Goal: Task Accomplishment & Management: Manage account settings

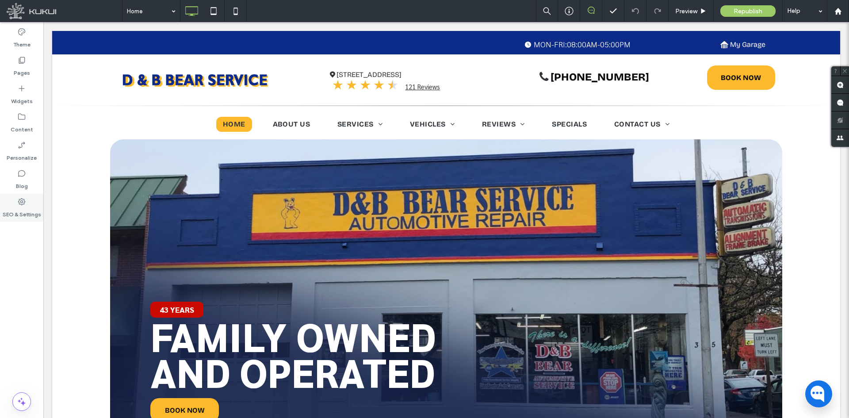
click at [27, 211] on label "SEO & Settings" at bounding box center [22, 212] width 38 height 12
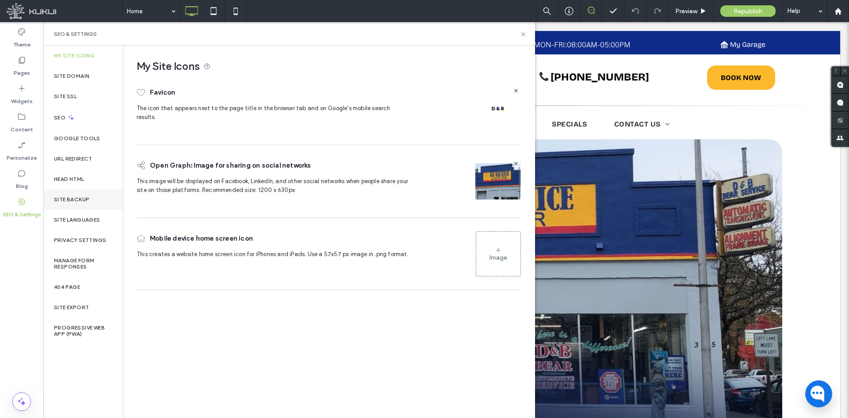
click at [87, 197] on label "Site Backup" at bounding box center [71, 199] width 35 height 6
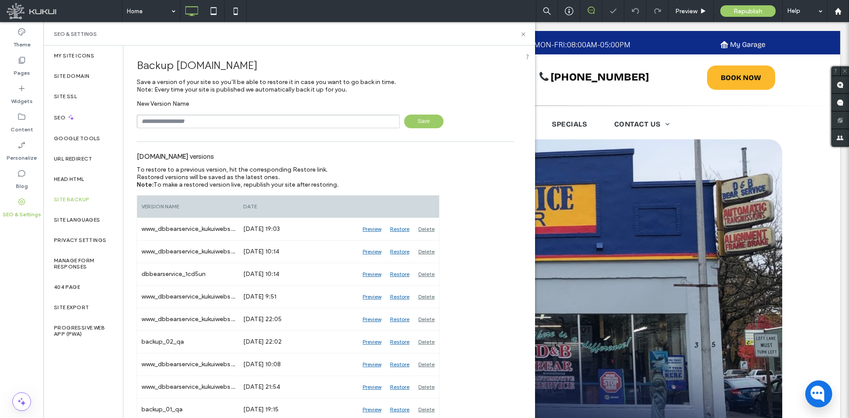
click at [294, 120] on input "text" at bounding box center [268, 122] width 263 height 14
type input "**********"
click at [417, 121] on span "Save" at bounding box center [423, 122] width 39 height 14
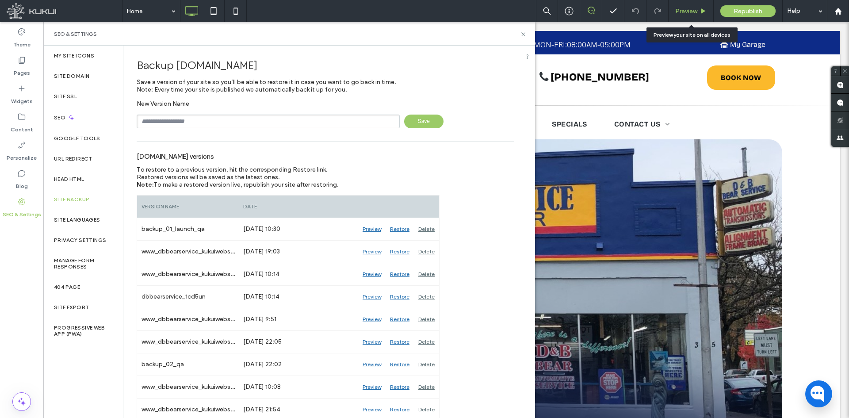
click at [681, 8] on span "Preview" at bounding box center [686, 12] width 22 height 8
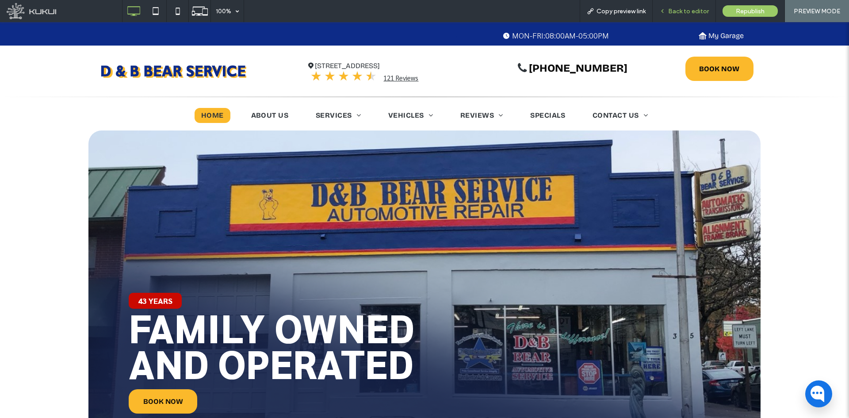
click at [689, 9] on span "Back to editor" at bounding box center [688, 12] width 41 height 8
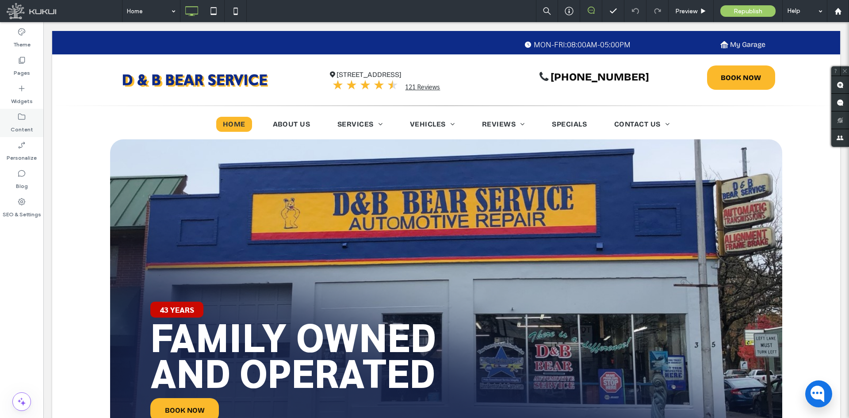
click at [29, 116] on div "Content" at bounding box center [21, 123] width 43 height 28
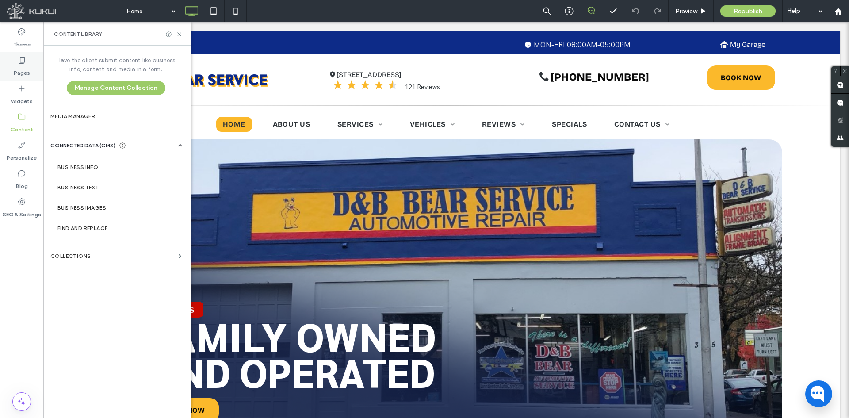
click at [27, 73] on label "Pages" at bounding box center [22, 71] width 16 height 12
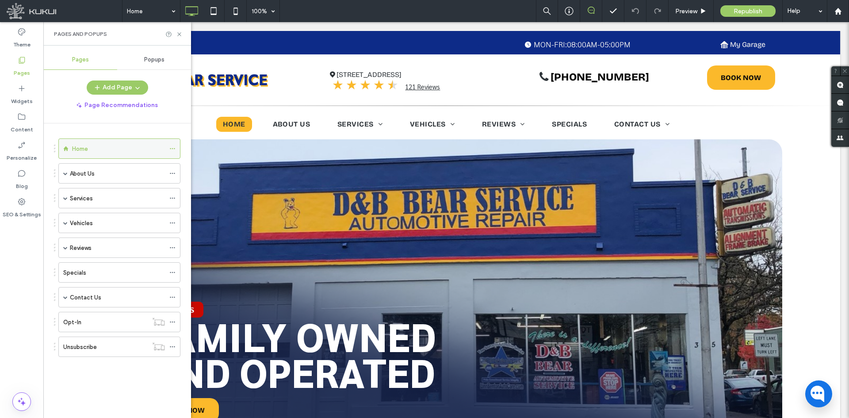
click at [170, 149] on use at bounding box center [172, 148] width 5 height 1
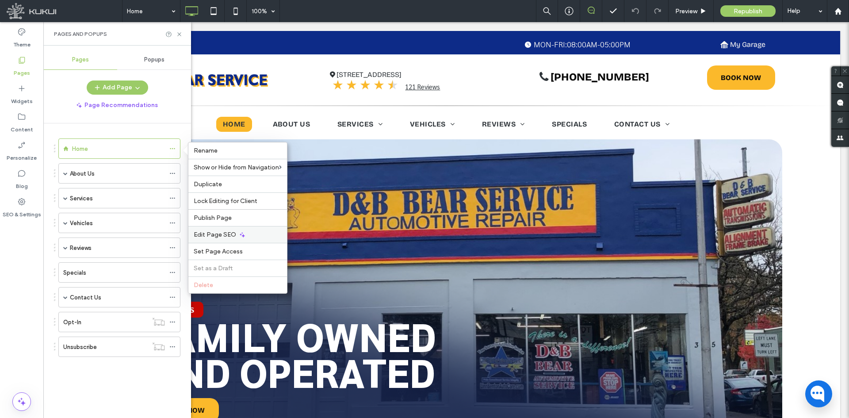
click at [212, 235] on span "Edit Page SEO" at bounding box center [215, 235] width 42 height 8
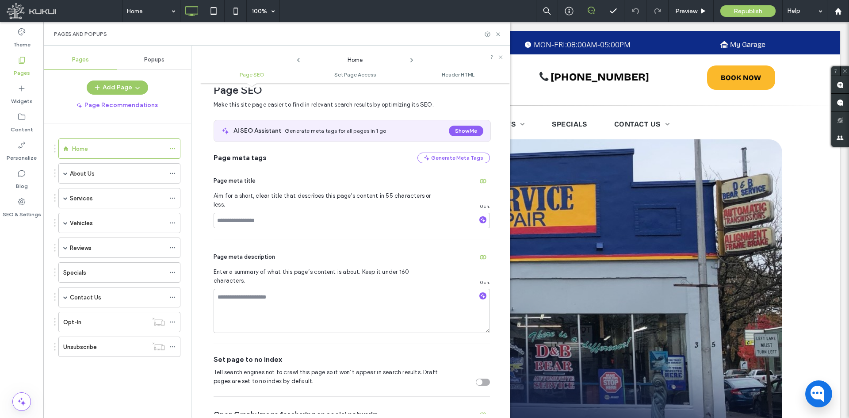
scroll to position [4, 0]
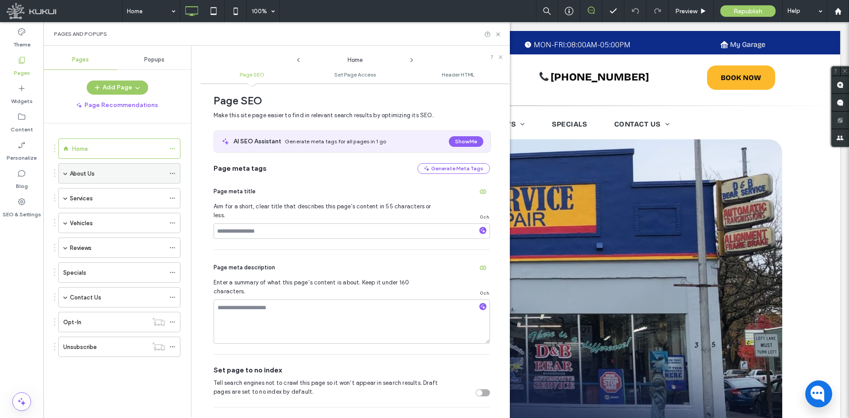
click at [170, 172] on icon at bounding box center [172, 173] width 6 height 6
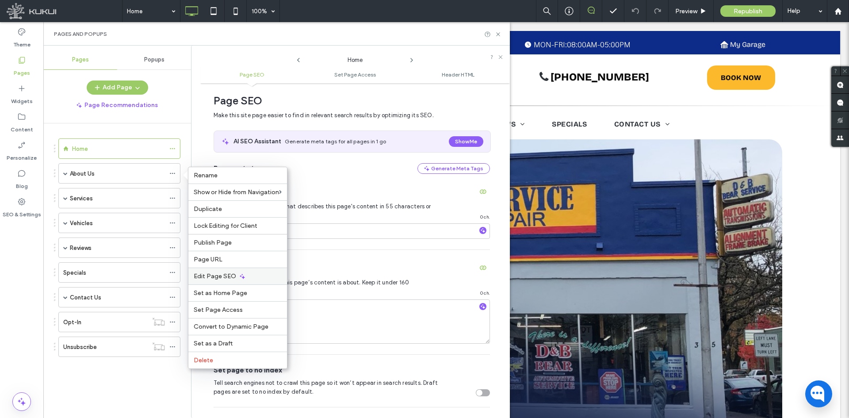
click at [227, 272] on div "Edit Page SEO" at bounding box center [237, 276] width 99 height 17
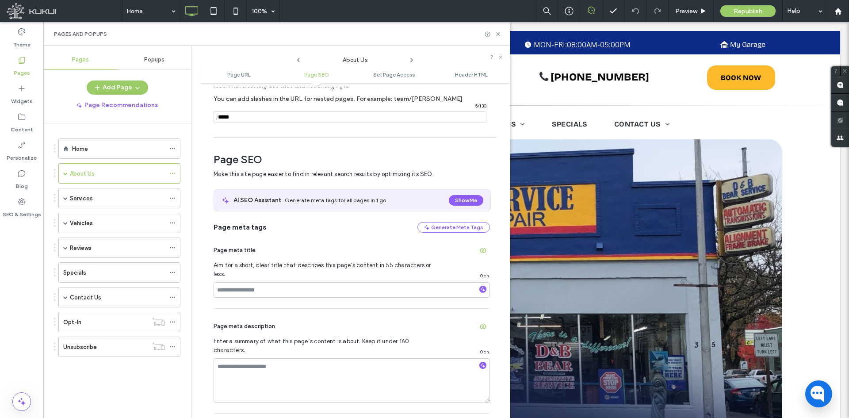
scroll to position [121, 0]
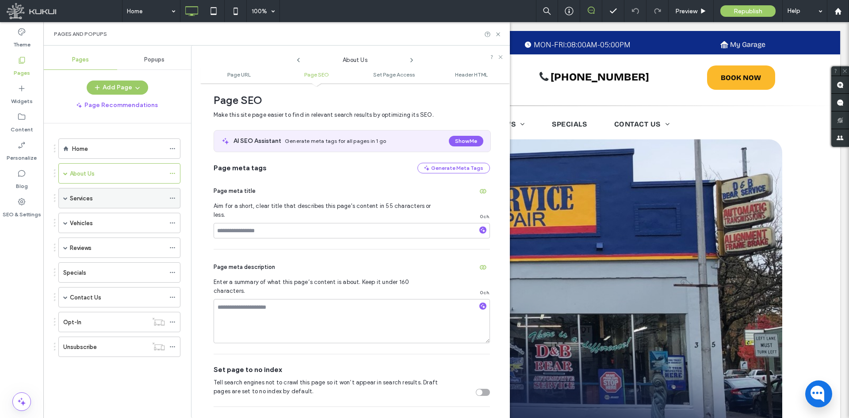
click at [174, 196] on icon at bounding box center [172, 198] width 6 height 6
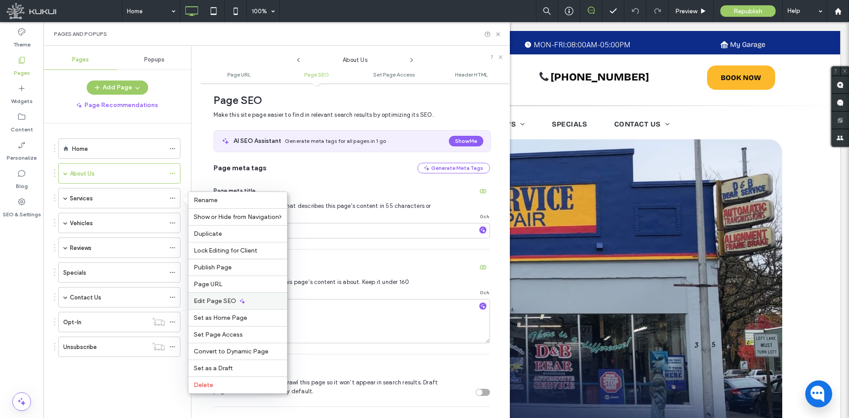
click at [220, 300] on span "Edit Page SEO" at bounding box center [215, 301] width 42 height 8
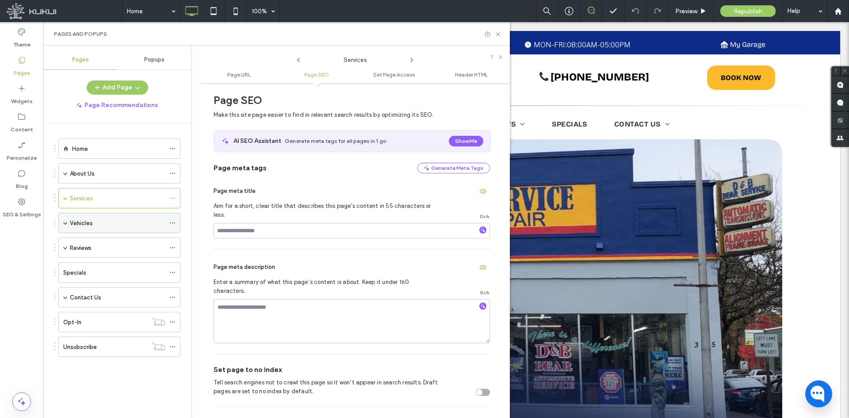
click at [171, 222] on icon at bounding box center [172, 223] width 6 height 6
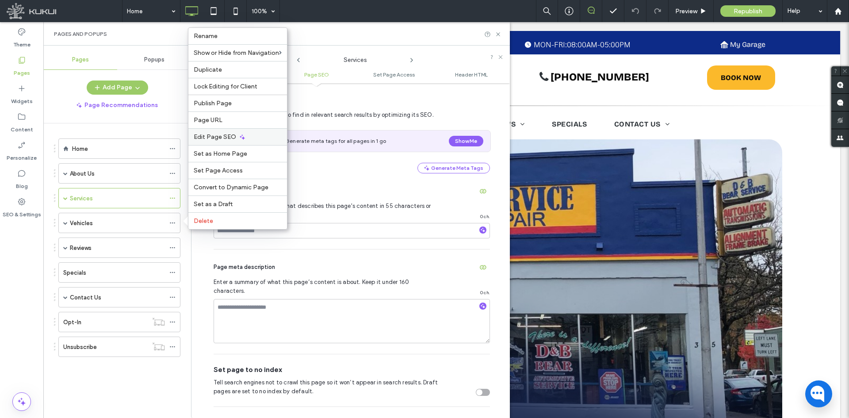
click at [233, 143] on div "Edit Page SEO" at bounding box center [237, 136] width 99 height 17
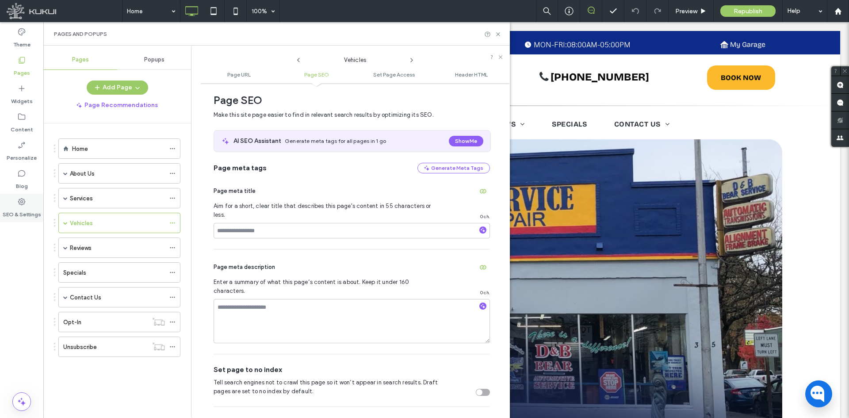
click at [17, 206] on label "SEO & Settings" at bounding box center [22, 212] width 38 height 12
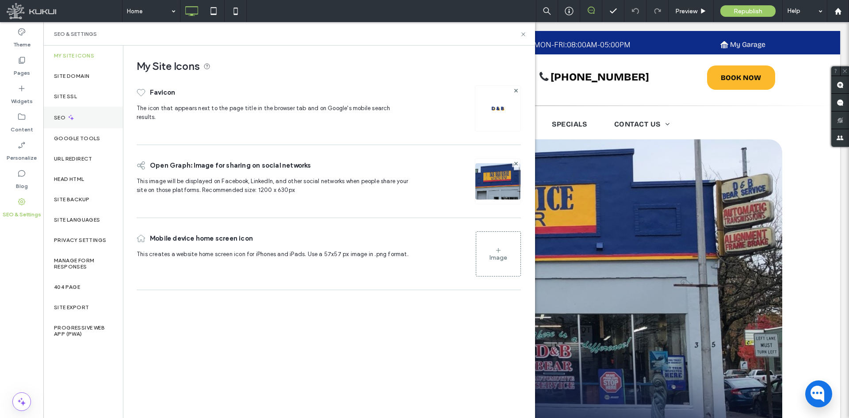
click at [67, 120] on icon at bounding box center [71, 118] width 8 height 8
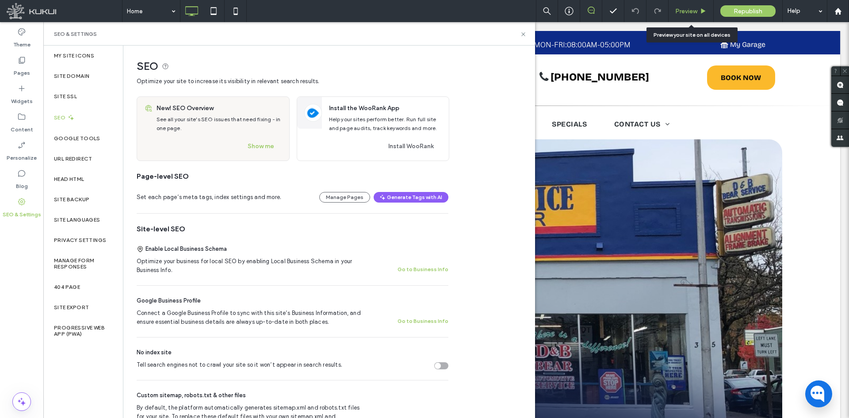
click at [676, 4] on div "Preview" at bounding box center [691, 11] width 45 height 22
click at [27, 114] on div "Content" at bounding box center [21, 123] width 43 height 28
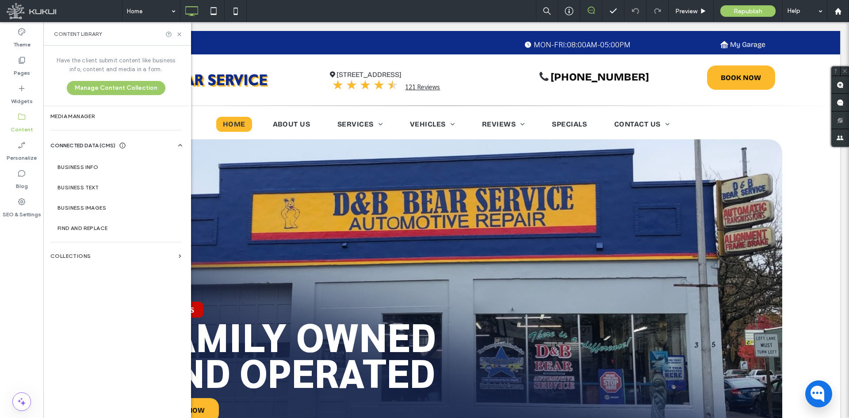
click at [79, 168] on label "Business Info" at bounding box center [117, 167] width 120 height 6
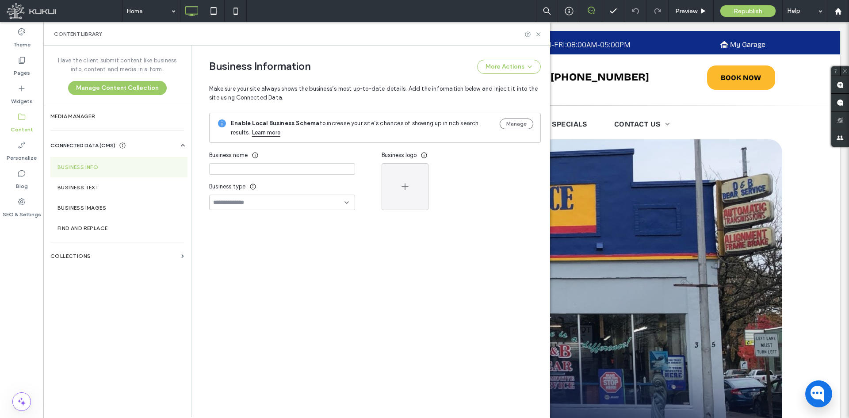
type input "**********"
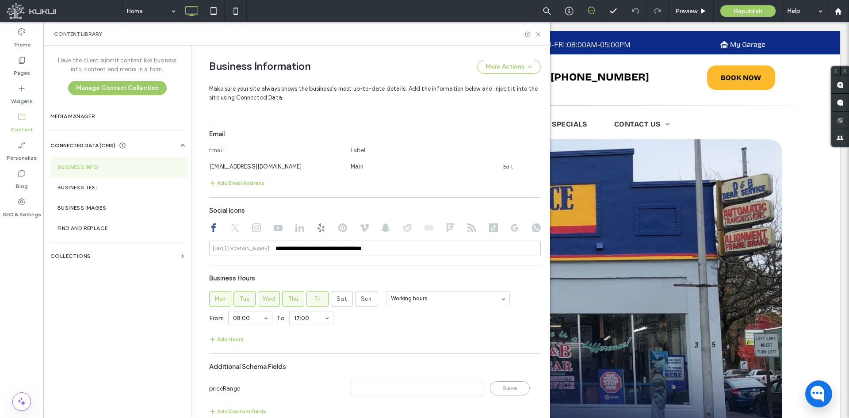
scroll to position [426, 0]
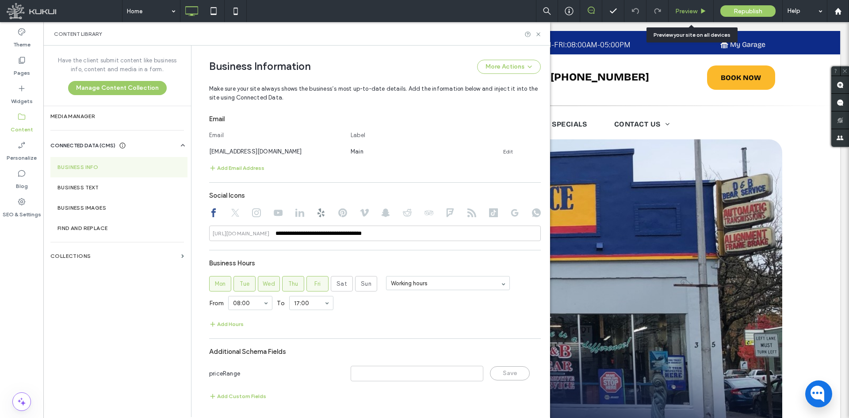
click at [696, 13] on span "Preview" at bounding box center [686, 12] width 22 height 8
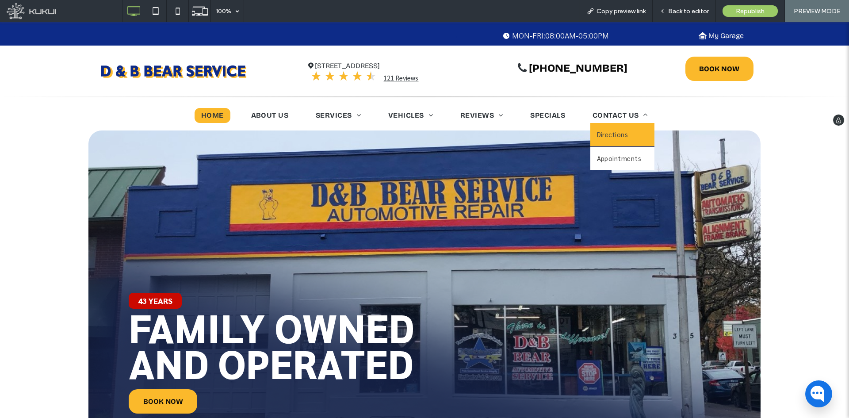
click at [602, 131] on span "Directions" at bounding box center [612, 135] width 31 height 10
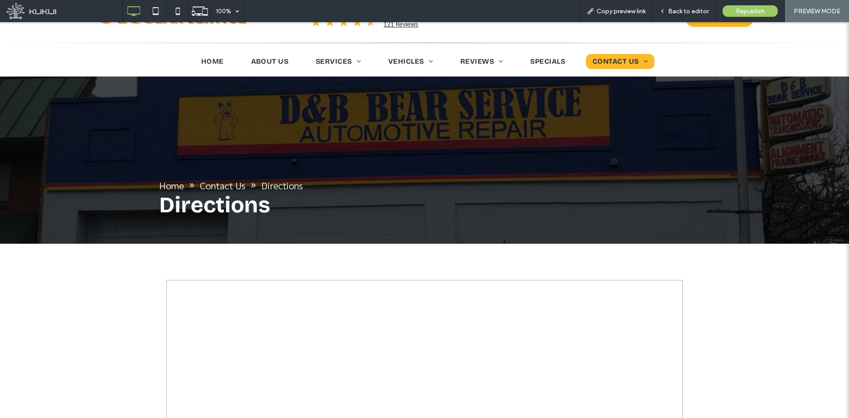
scroll to position [88, 0]
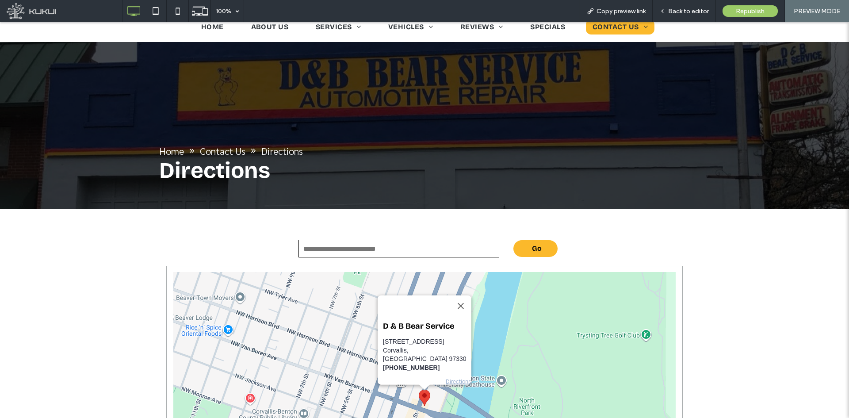
click at [376, 243] on input "text" at bounding box center [399, 249] width 201 height 18
type input "*******"
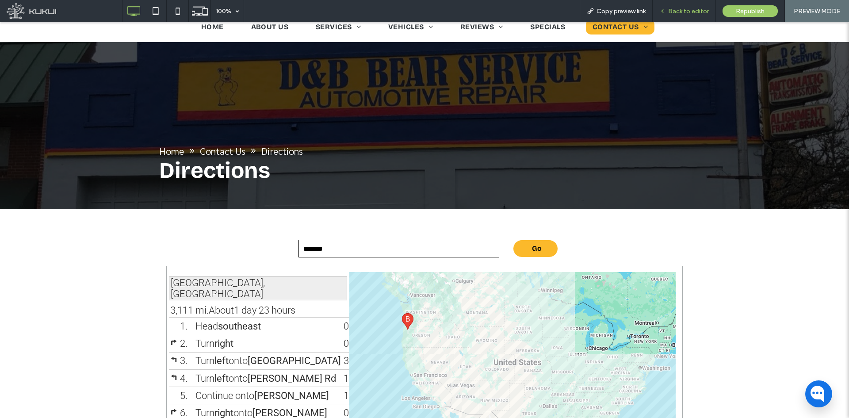
click at [686, 13] on span "Back to editor" at bounding box center [688, 12] width 41 height 8
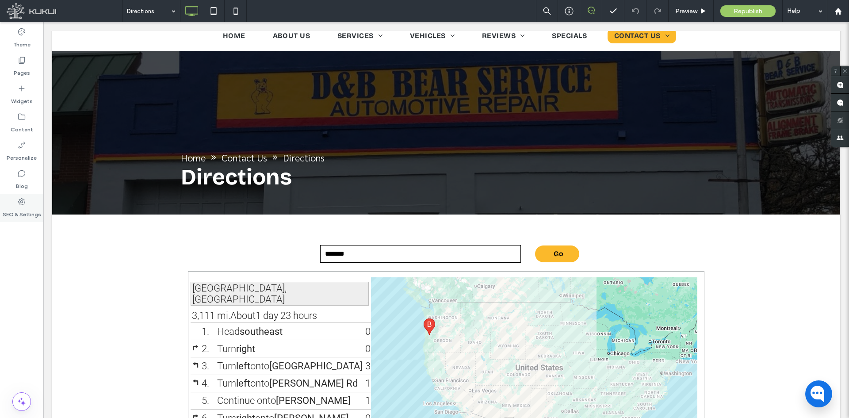
click at [31, 210] on label "SEO & Settings" at bounding box center [22, 212] width 38 height 12
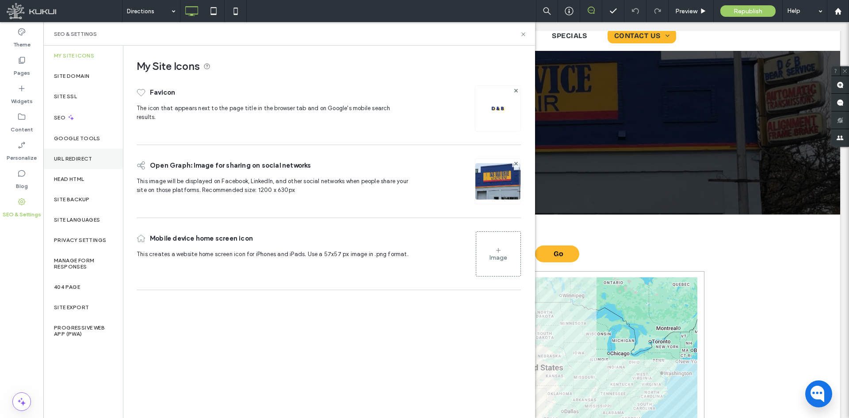
click at [79, 162] on div "URL Redirect" at bounding box center [83, 159] width 80 height 20
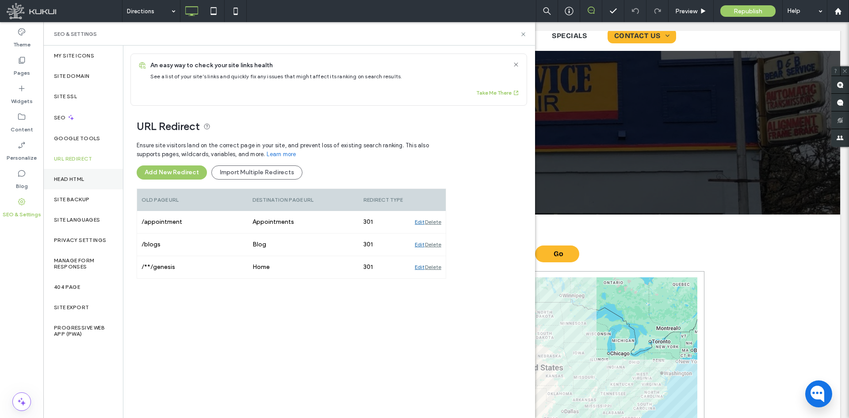
click at [78, 187] on div "Head HTML" at bounding box center [83, 179] width 80 height 20
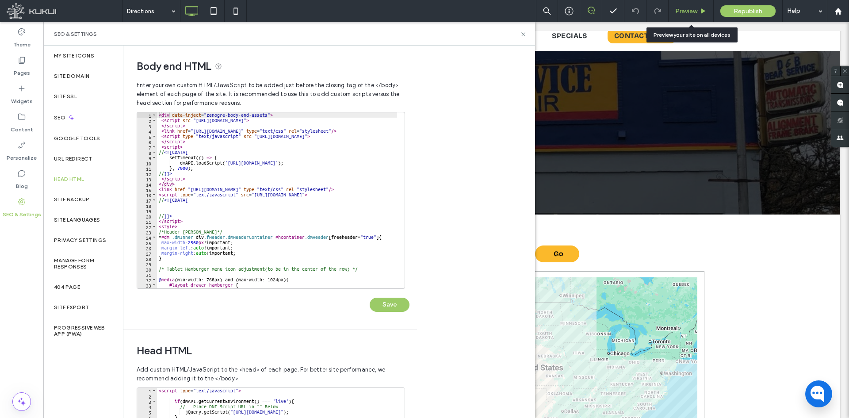
click at [675, 7] on div "Preview" at bounding box center [691, 11] width 45 height 22
click at [686, 8] on span "Preview" at bounding box center [686, 12] width 22 height 8
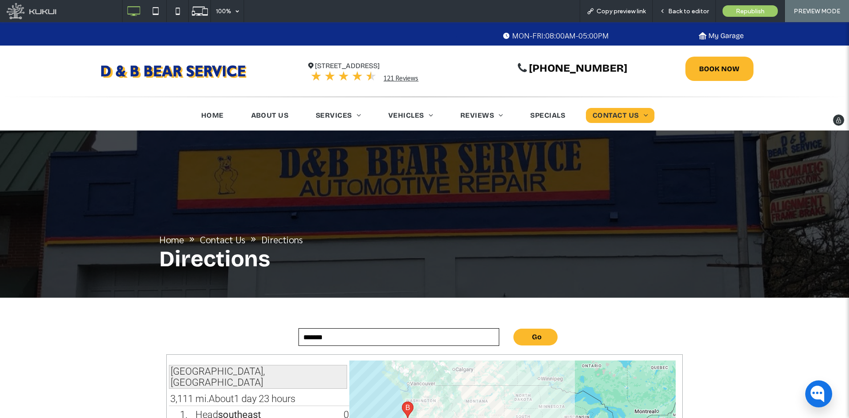
click at [199, 73] on img at bounding box center [173, 71] width 155 height 21
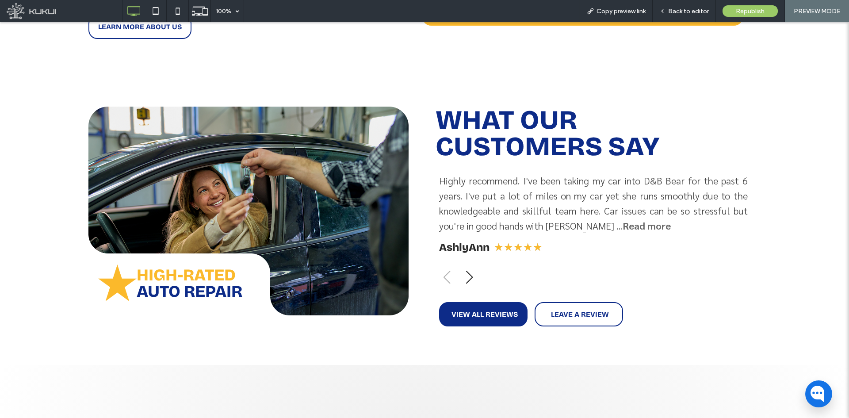
scroll to position [708, 0]
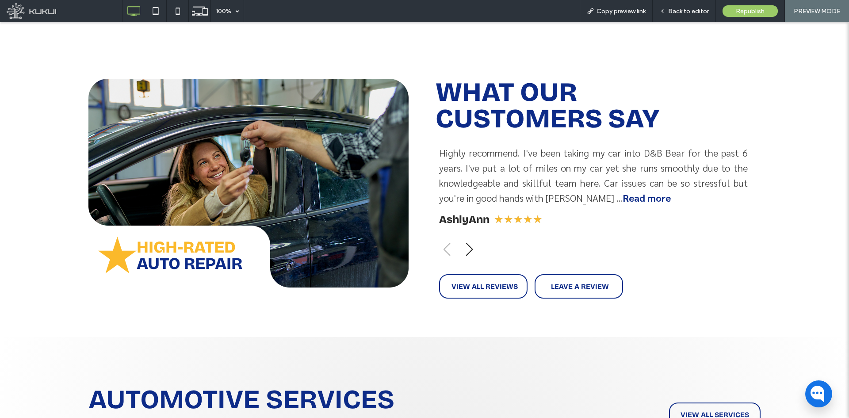
click at [623, 192] on strong "Read more" at bounding box center [647, 198] width 48 height 12
click at [467, 240] on div "Next slide" at bounding box center [470, 249] width 12 height 19
click at [610, 188] on div "D&B did a great job for us, fixing our car while we were out of the country. Th…" at bounding box center [593, 175] width 309 height 60
click at [594, 192] on strong "Read more" at bounding box center [589, 198] width 48 height 12
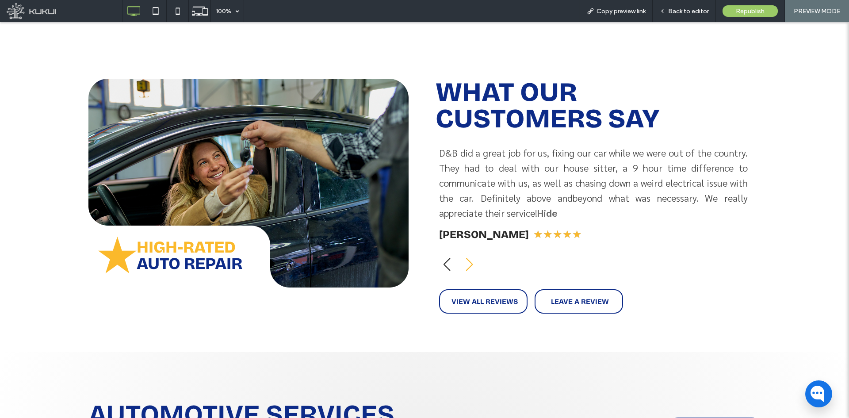
click at [464, 255] on div "Next slide" at bounding box center [470, 264] width 12 height 19
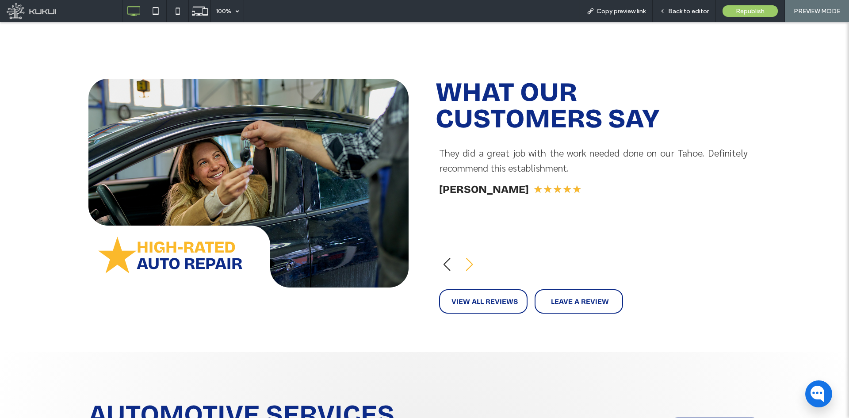
click at [464, 255] on div "Next slide" at bounding box center [470, 264] width 12 height 19
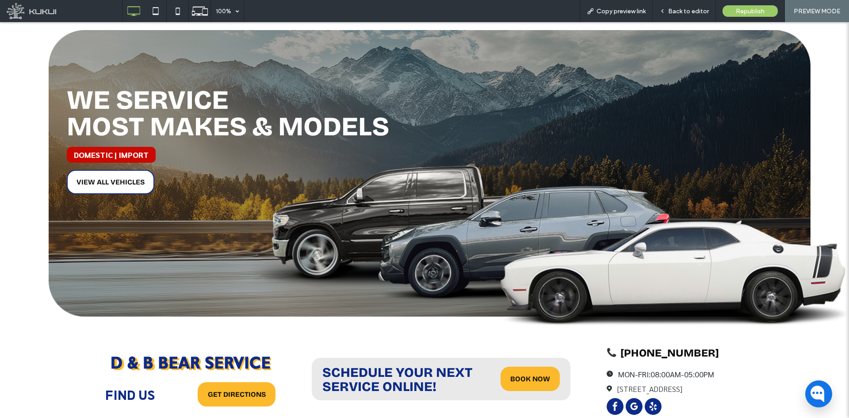
scroll to position [1666, 0]
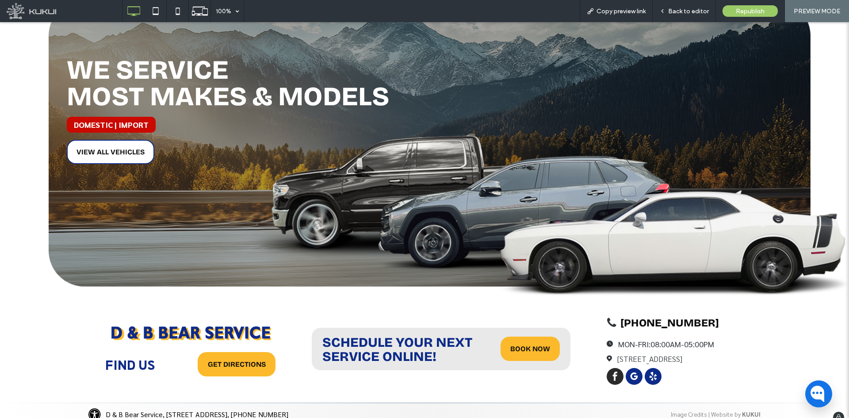
click at [613, 368] on span "facebook" at bounding box center [615, 376] width 17 height 17
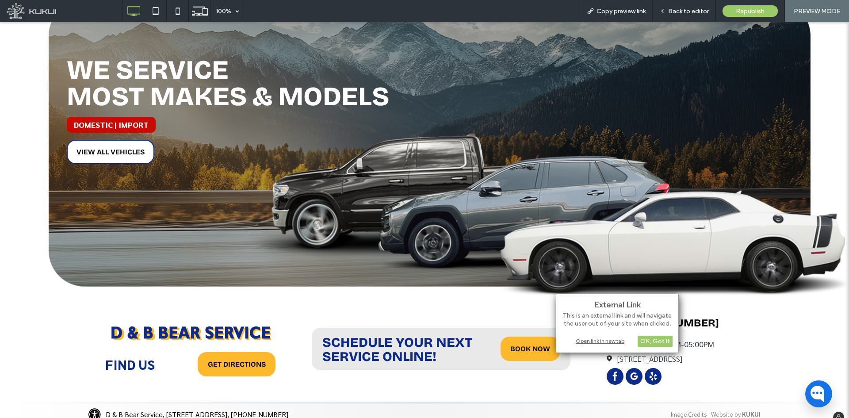
click at [689, 369] on div "(541) 752-3316 clock | D & B Bear Service Loading ... Missing business hours da…" at bounding box center [675, 349] width 137 height 76
click at [684, 410] on link "Image Credits" at bounding box center [689, 414] width 36 height 8
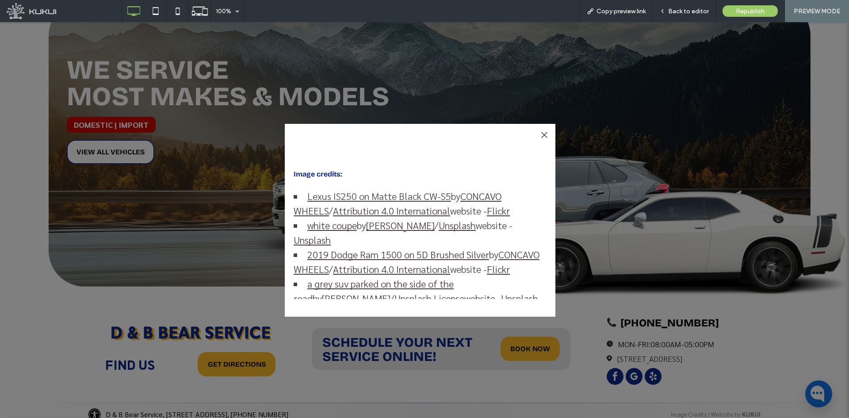
click at [370, 197] on link "Lexus IS250 on Matte Black CW-S5" at bounding box center [379, 196] width 144 height 12
click at [347, 196] on link "Lexus IS250 on Matte Black CW-S5" at bounding box center [379, 196] width 144 height 12
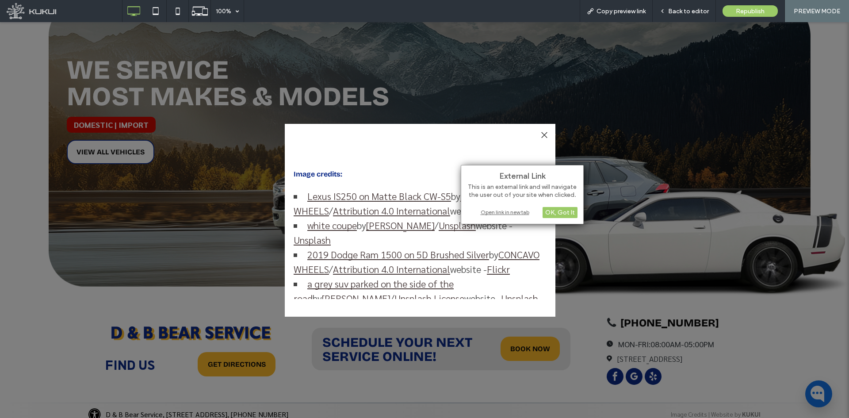
click at [486, 213] on div "Open link in new tab" at bounding box center [522, 211] width 111 height 9
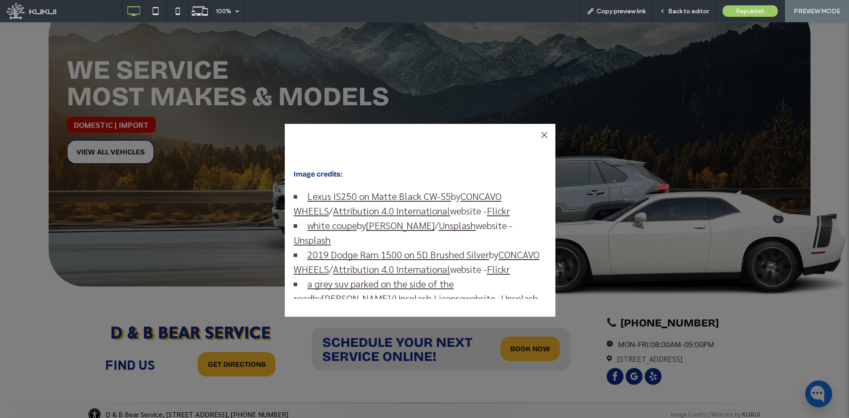
click at [322, 226] on link "white coupe" at bounding box center [332, 225] width 50 height 12
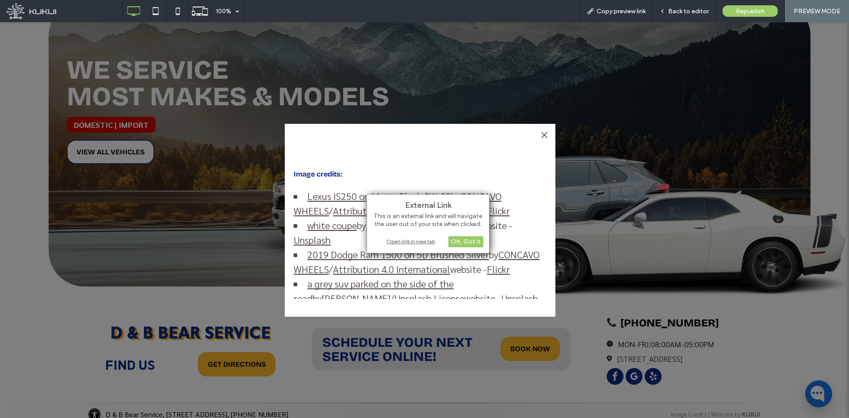
click at [405, 245] on div "Open link in new tab" at bounding box center [428, 241] width 111 height 9
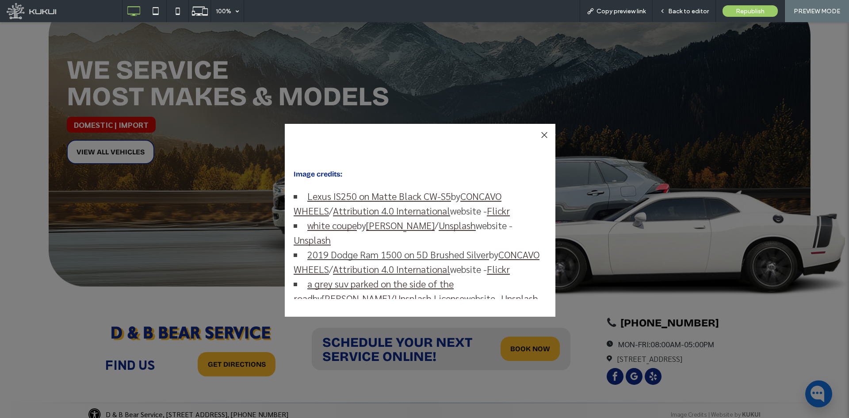
click at [329, 254] on link "2019 Dodge Ram 1500 on 5D Brushed Silver" at bounding box center [398, 254] width 182 height 12
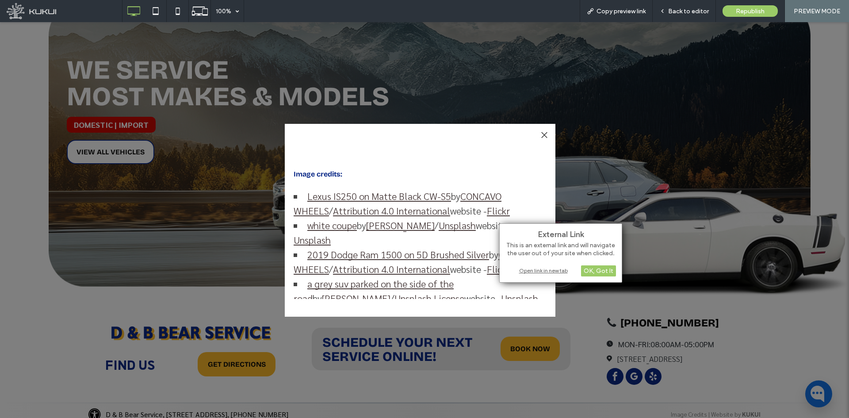
click at [529, 271] on div "Open link in new tab" at bounding box center [561, 270] width 111 height 9
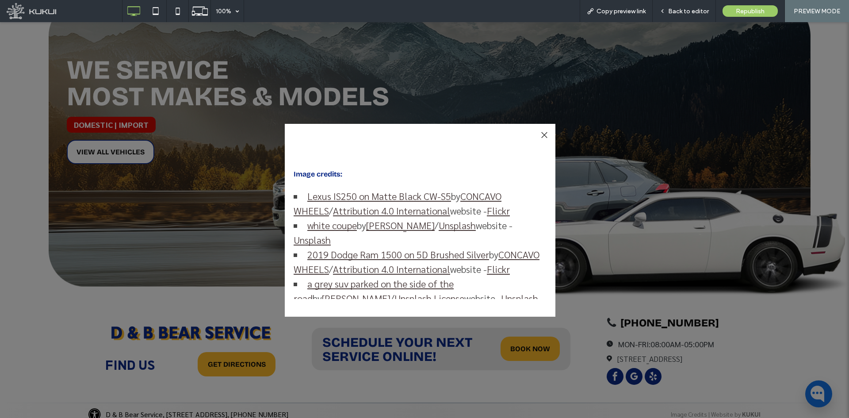
click at [545, 134] on div at bounding box center [544, 135] width 12 height 12
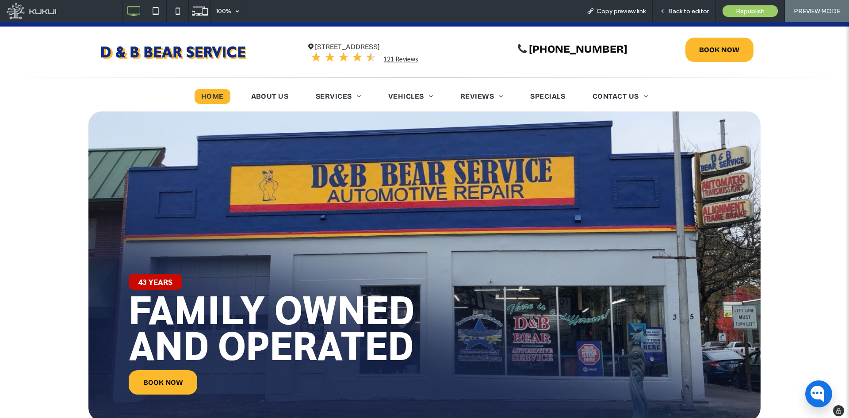
scroll to position [0, 0]
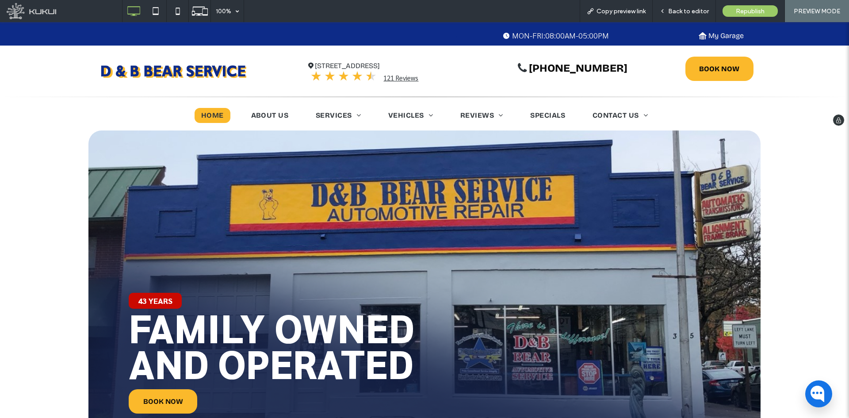
click at [235, 80] on img at bounding box center [173, 71] width 155 height 21
click at [714, 34] on span "My Garage" at bounding box center [726, 35] width 35 height 17
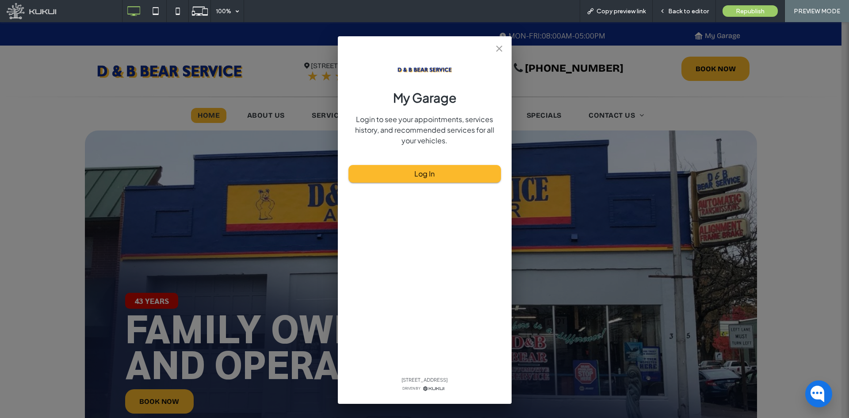
click at [504, 50] on icon "close" at bounding box center [499, 48] width 11 height 11
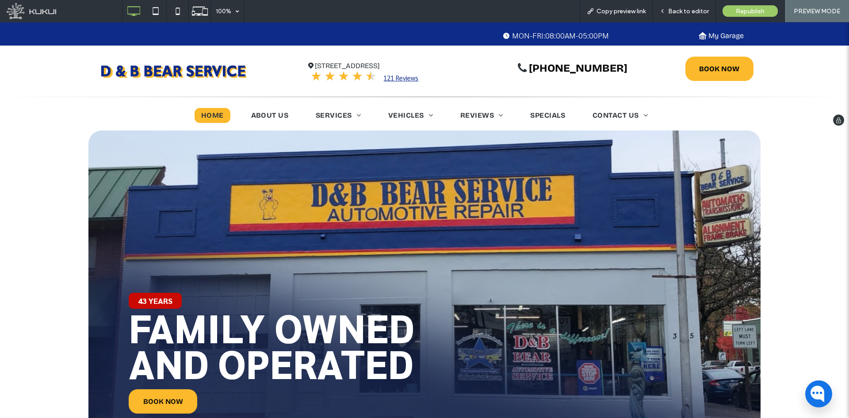
click at [405, 77] on link "121 Reviews" at bounding box center [400, 77] width 35 height 8
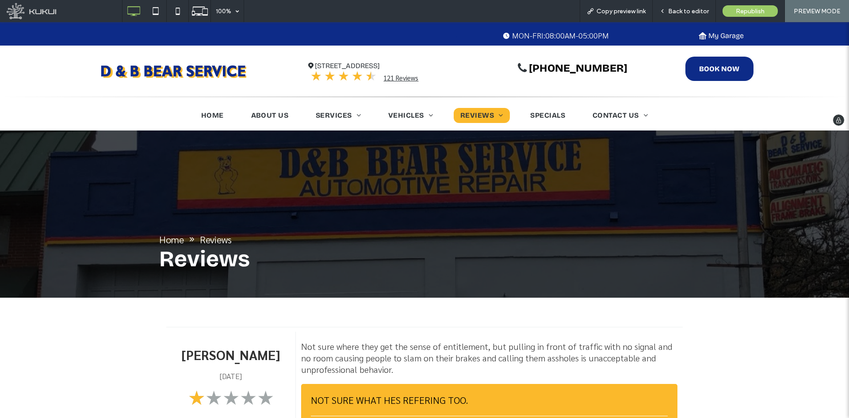
click at [706, 61] on link "BOOK NOW" at bounding box center [720, 69] width 68 height 24
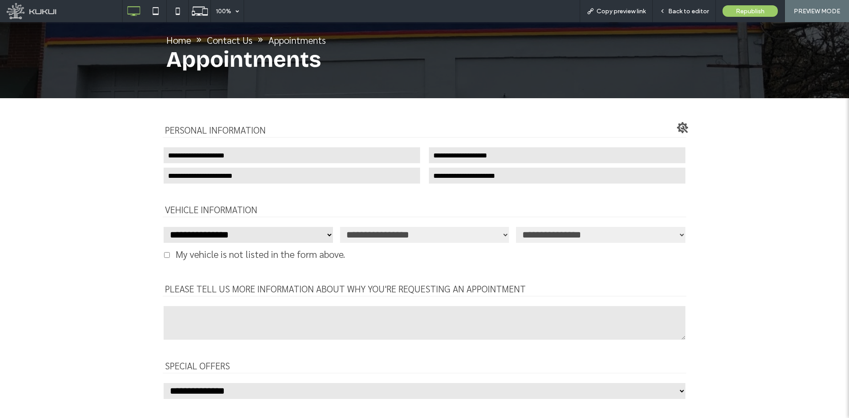
scroll to position [221, 0]
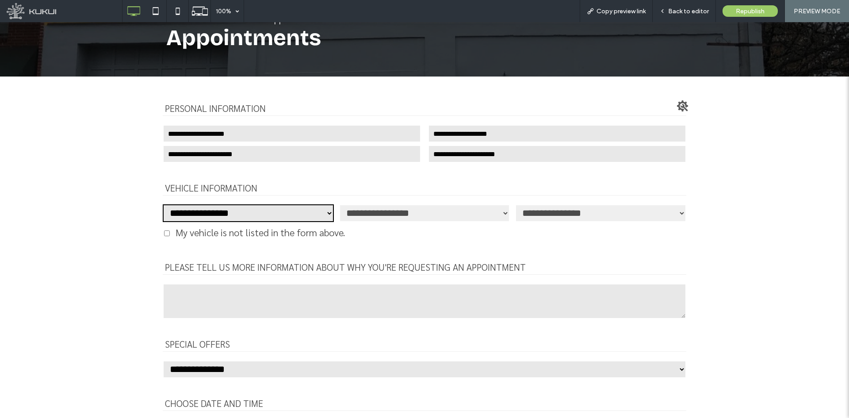
click at [251, 214] on select "**********" at bounding box center [248, 213] width 171 height 18
select select "**"
click at [163, 204] on select "**********" at bounding box center [248, 213] width 171 height 18
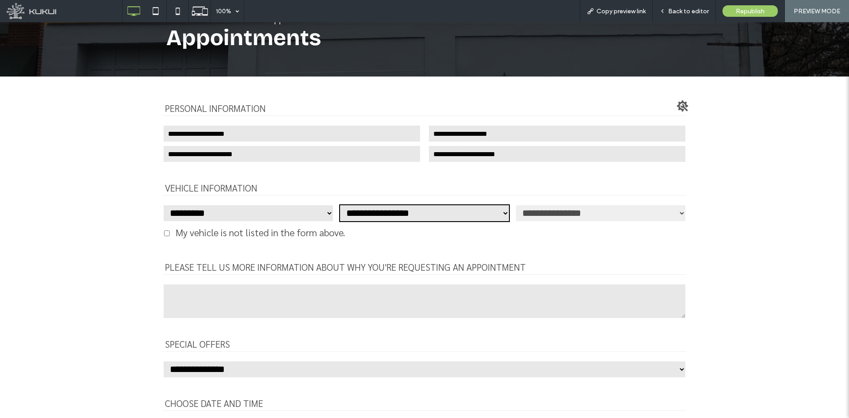
click at [375, 217] on select "**********" at bounding box center [424, 213] width 171 height 18
select select "***"
click at [339, 204] on select "**********" at bounding box center [424, 213] width 171 height 18
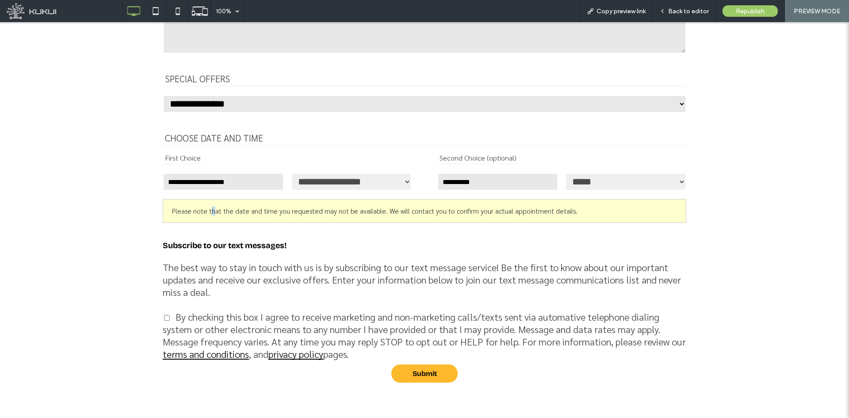
drag, startPoint x: 207, startPoint y: 198, endPoint x: 215, endPoint y: 183, distance: 16.8
click at [211, 194] on div "**********" at bounding box center [425, 112] width 524 height 550
click at [215, 183] on input "First choice - date" at bounding box center [223, 182] width 121 height 18
select select "*"
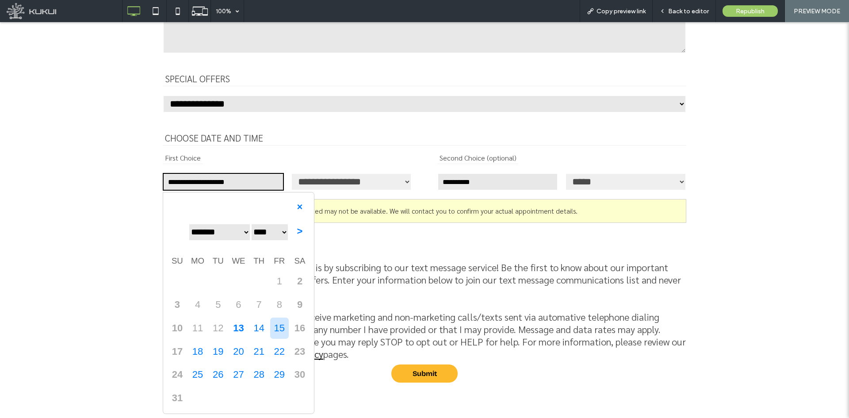
click at [270, 331] on span "15" at bounding box center [279, 328] width 19 height 21
type input "**********"
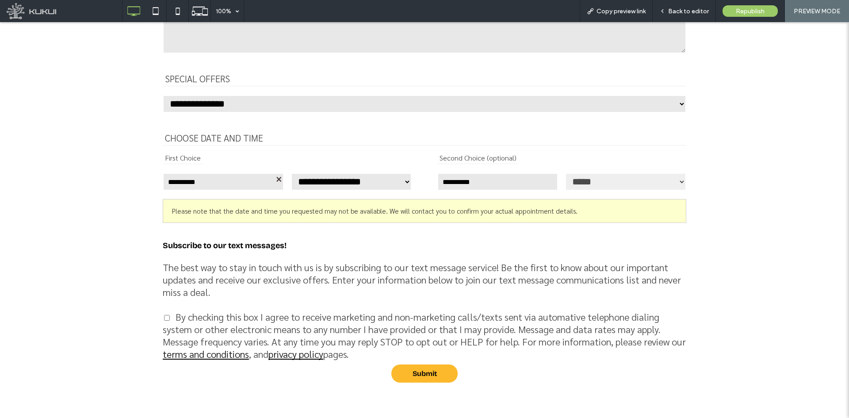
click at [361, 180] on select "**********" at bounding box center [351, 182] width 121 height 18
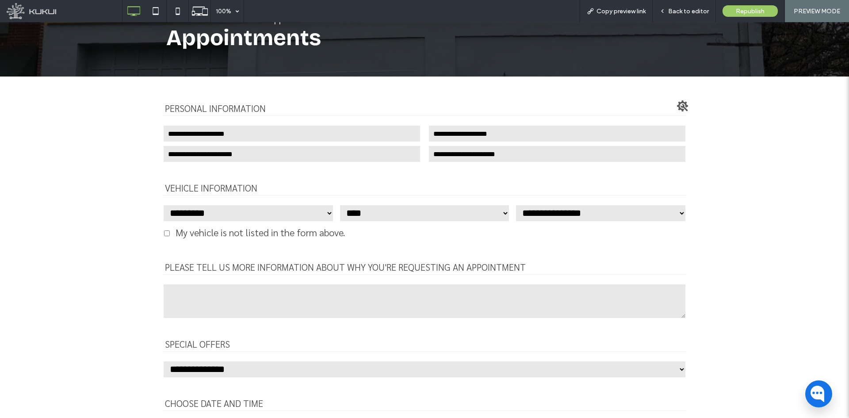
scroll to position [0, 0]
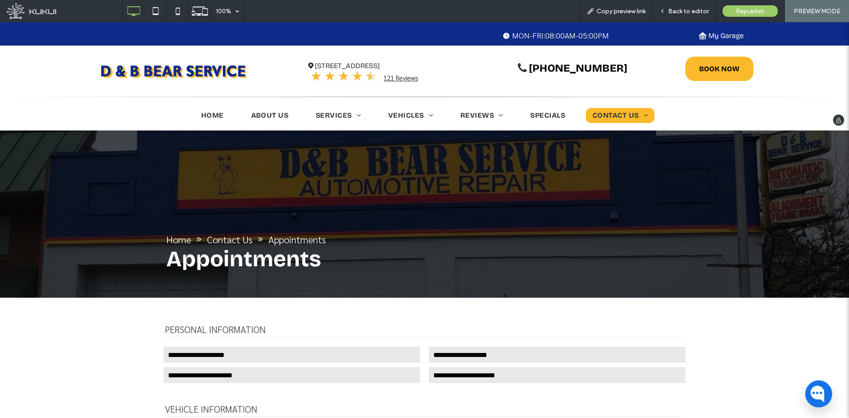
click at [191, 69] on img at bounding box center [173, 71] width 155 height 21
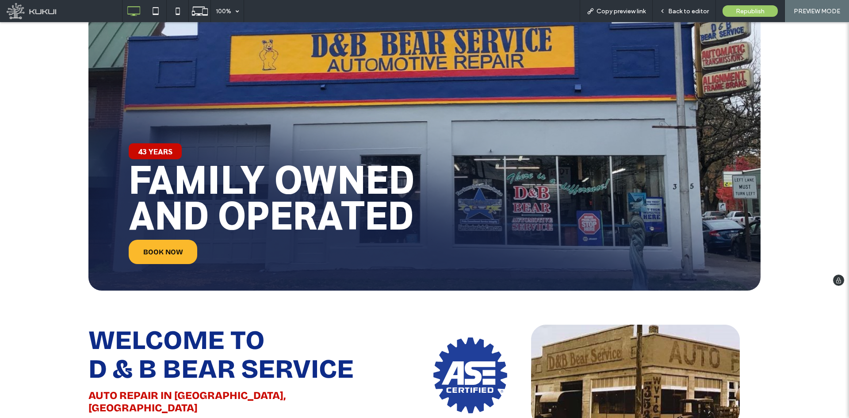
scroll to position [177, 0]
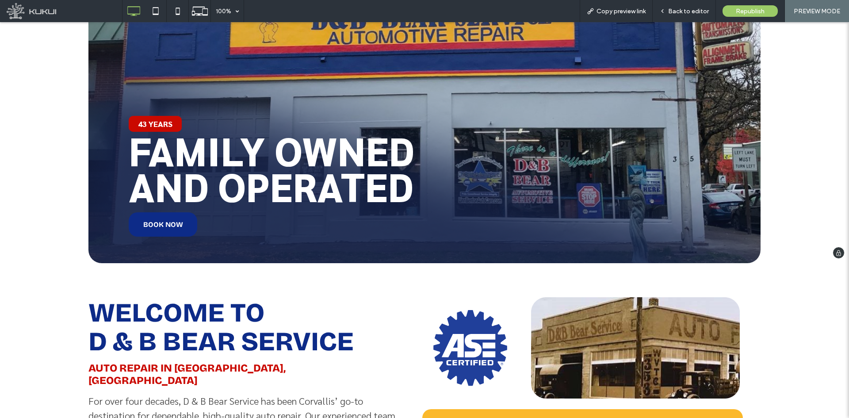
click at [151, 234] on link "BOOK NOW" at bounding box center [163, 224] width 69 height 24
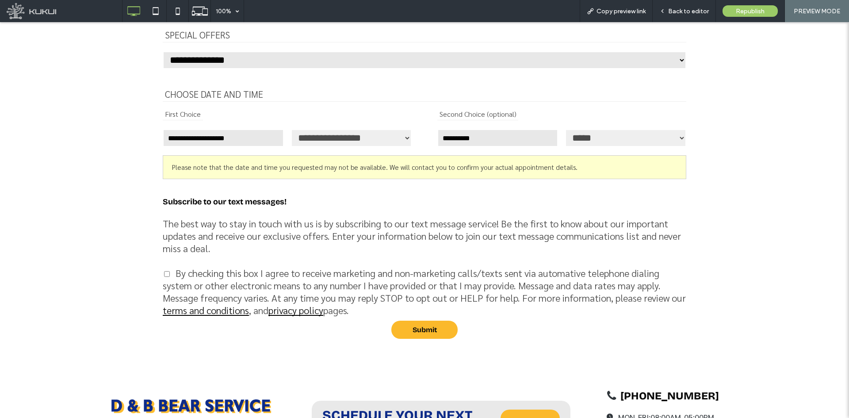
scroll to position [613, 0]
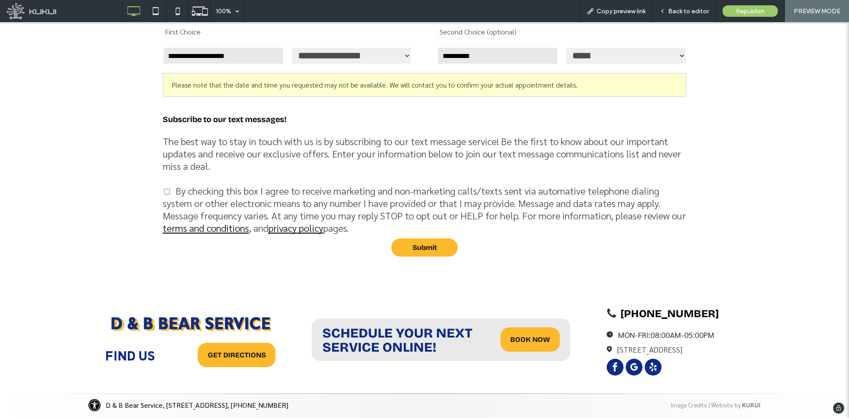
drag, startPoint x: 151, startPoint y: 323, endPoint x: 151, endPoint y: 345, distance: 22.1
click at [151, 323] on img at bounding box center [190, 323] width 170 height 23
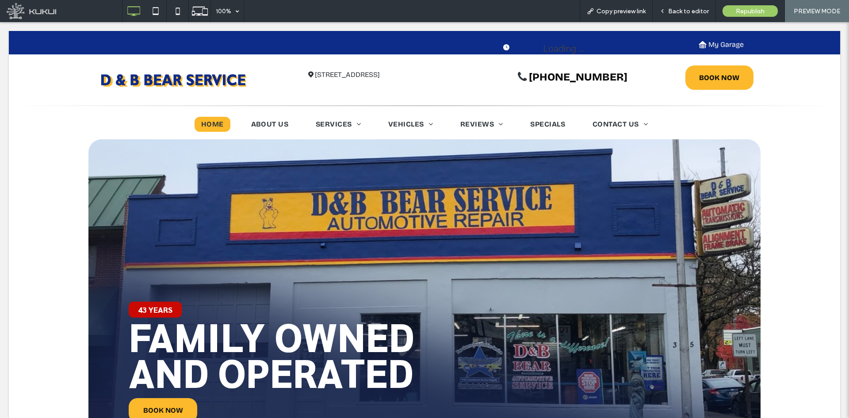
scroll to position [0, 0]
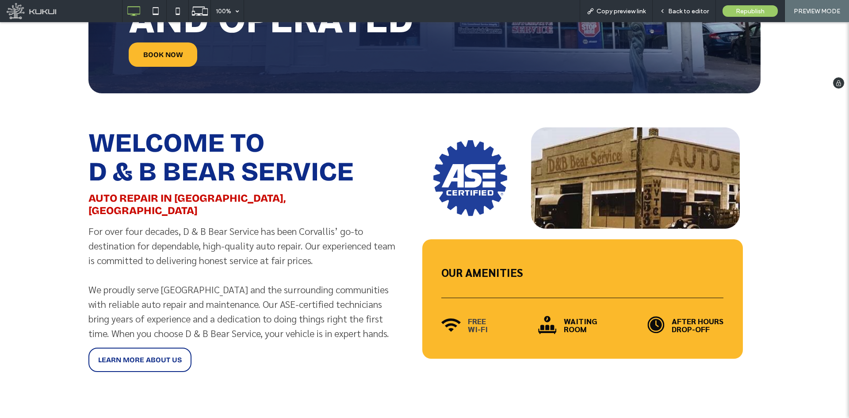
scroll to position [442, 0]
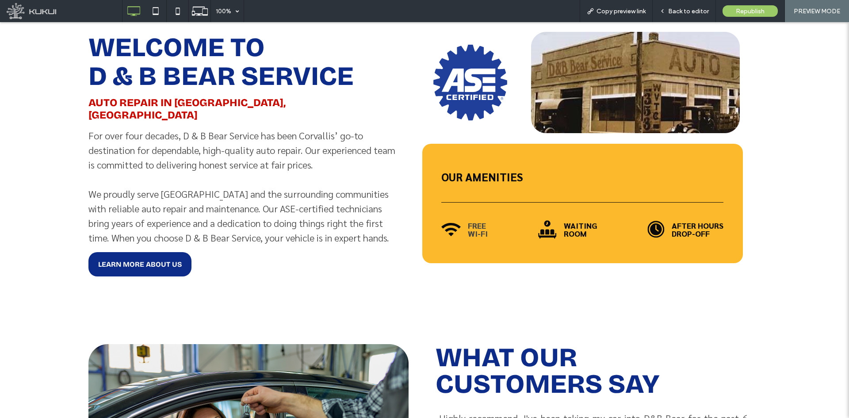
click at [170, 256] on link "LEARN MORE ABOUT US" at bounding box center [139, 264] width 103 height 24
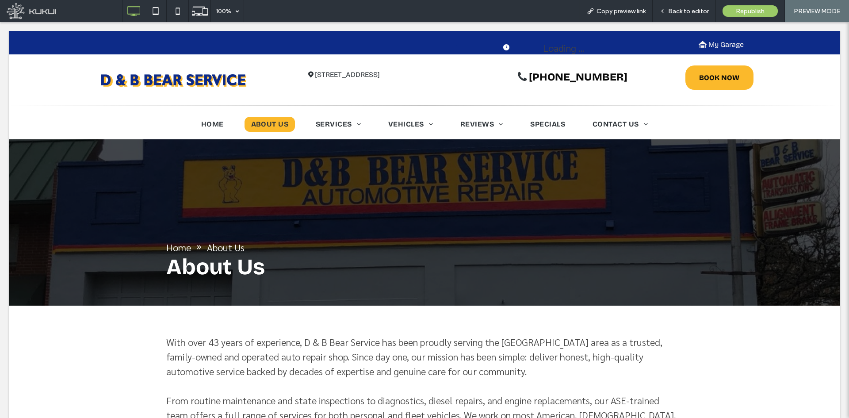
scroll to position [0, 0]
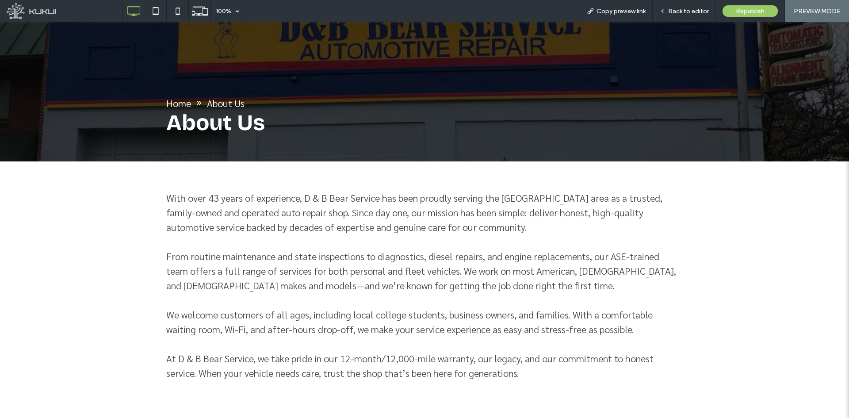
scroll to position [259, 0]
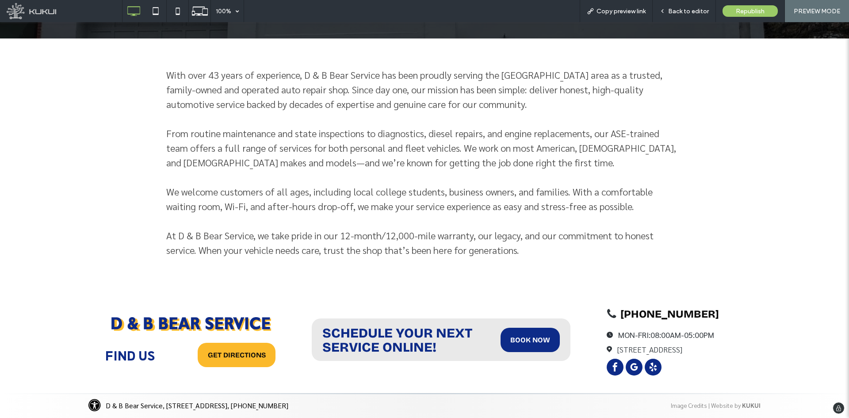
click at [548, 338] on link "BOOK NOW" at bounding box center [530, 340] width 59 height 24
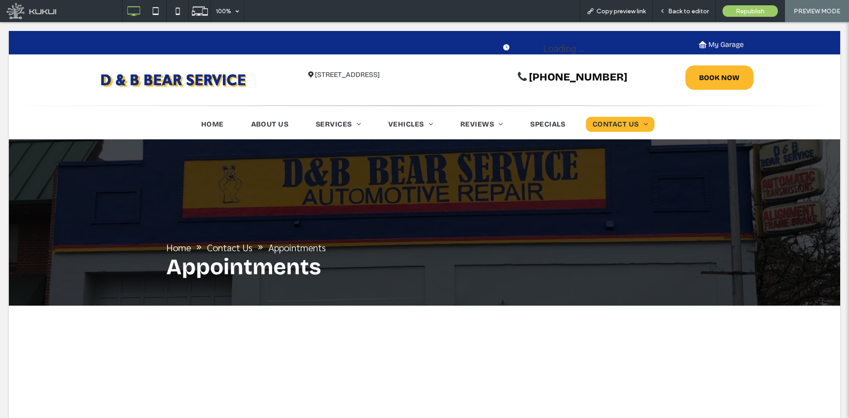
scroll to position [0, 0]
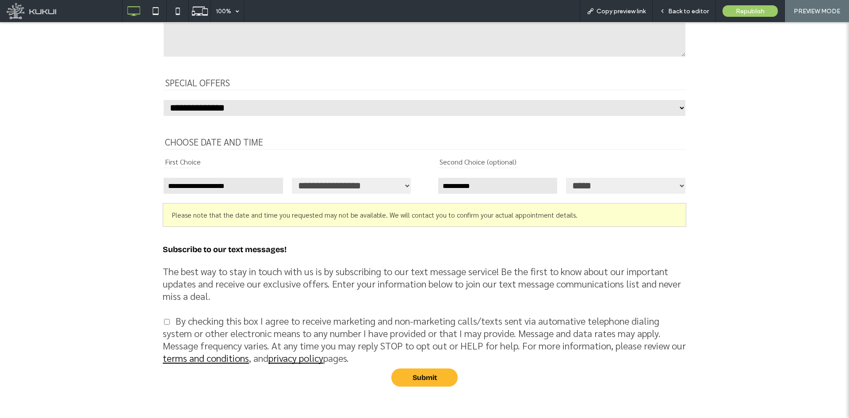
scroll to position [613, 0]
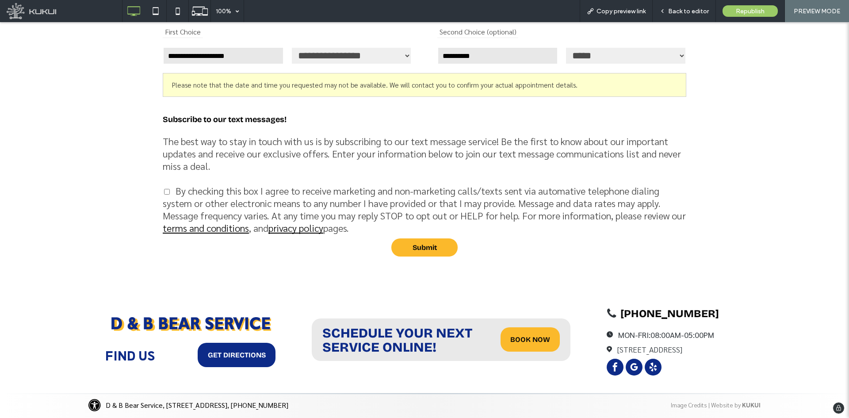
click at [245, 359] on link "GET DIRECTIONS" at bounding box center [237, 355] width 78 height 24
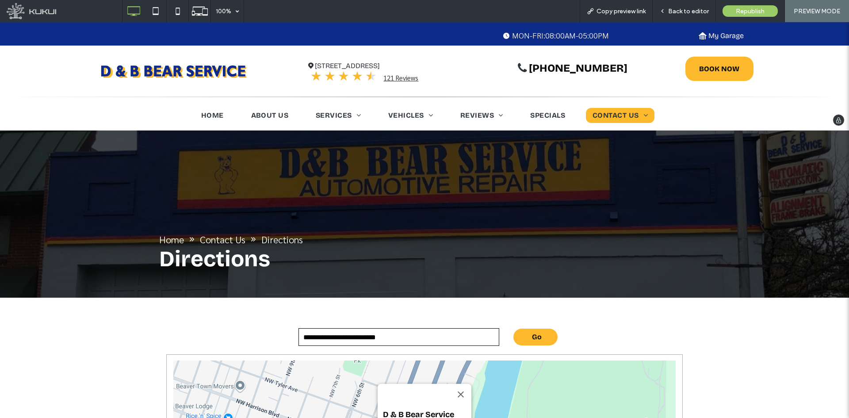
click at [200, 80] on img at bounding box center [173, 71] width 155 height 21
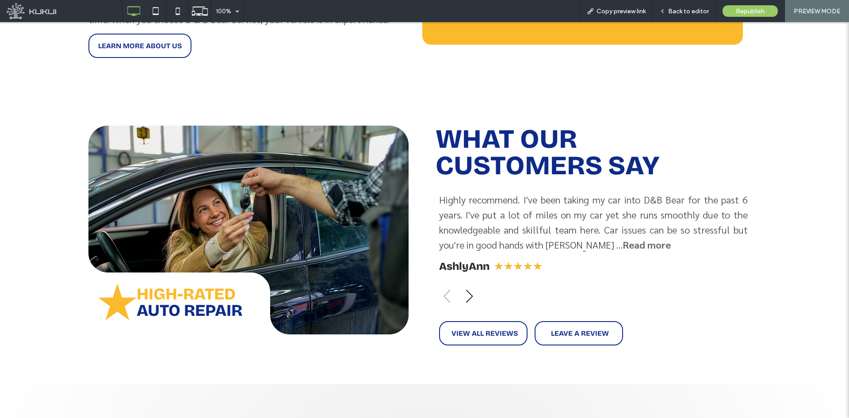
scroll to position [663, 0]
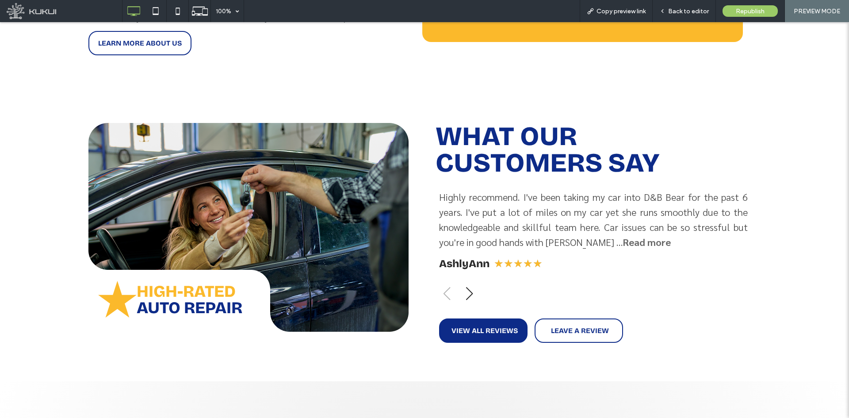
click at [479, 328] on span "VIEW ALL REVIEWS" at bounding box center [485, 330] width 66 height 17
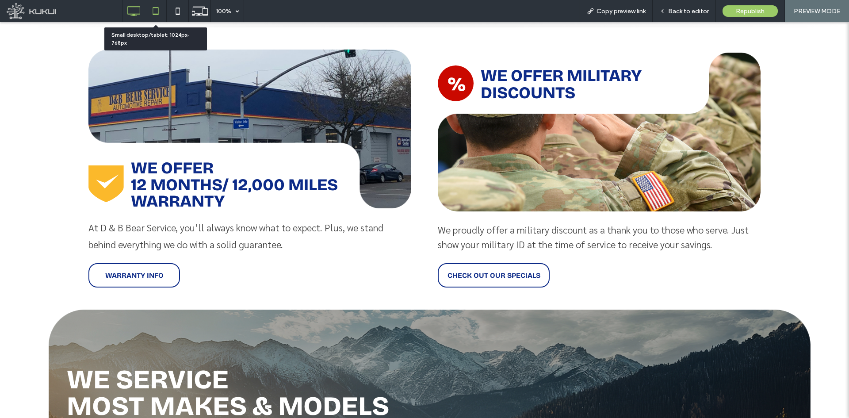
click at [153, 14] on icon at bounding box center [156, 11] width 18 height 18
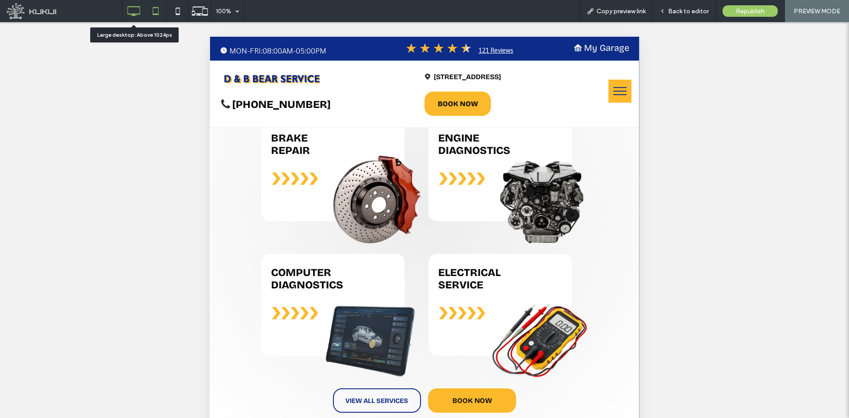
click at [137, 12] on icon at bounding box center [134, 11] width 18 height 18
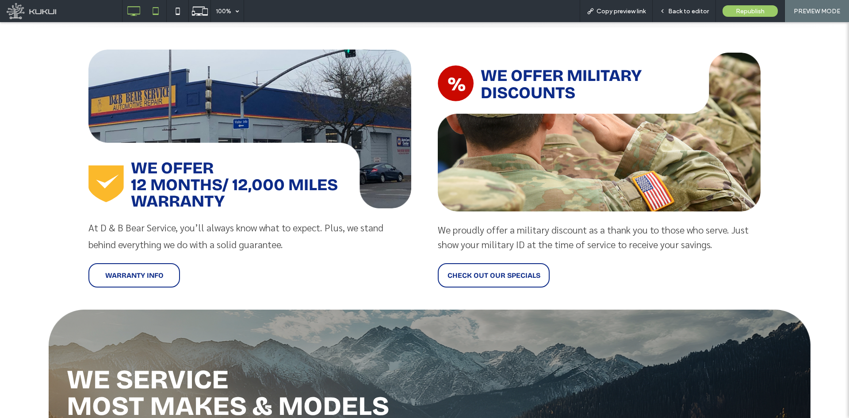
click at [150, 17] on icon at bounding box center [156, 11] width 18 height 18
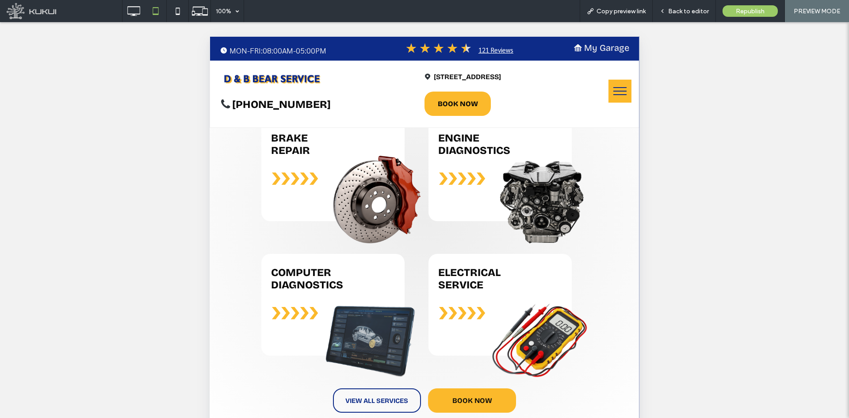
scroll to position [199, 0]
click at [181, 13] on icon at bounding box center [178, 11] width 18 height 18
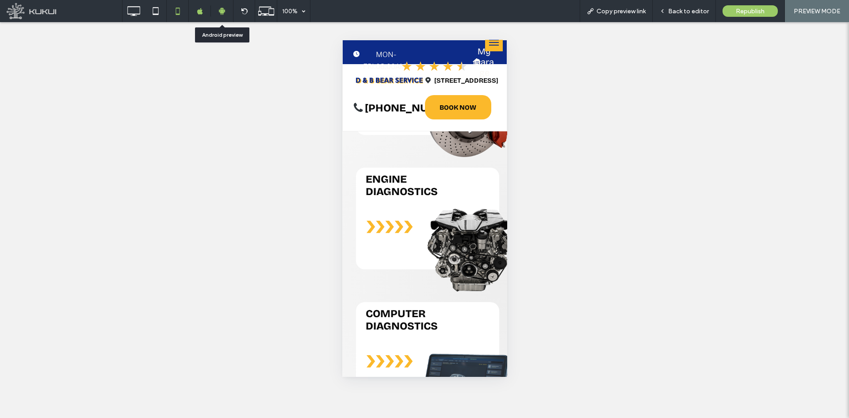
click at [224, 10] on icon at bounding box center [222, 11] width 8 height 8
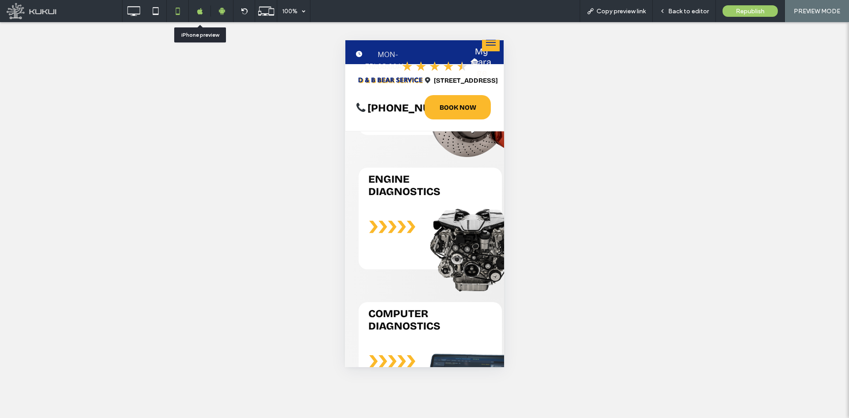
click at [204, 13] on div at bounding box center [200, 11] width 22 height 7
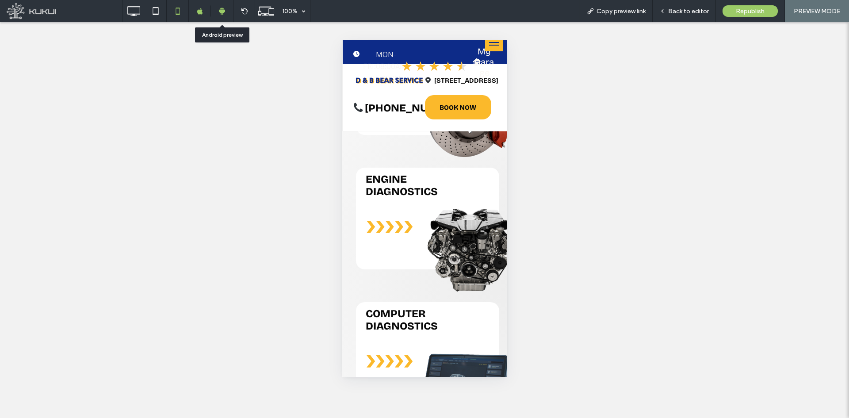
click at [220, 12] on icon at bounding box center [222, 11] width 8 height 8
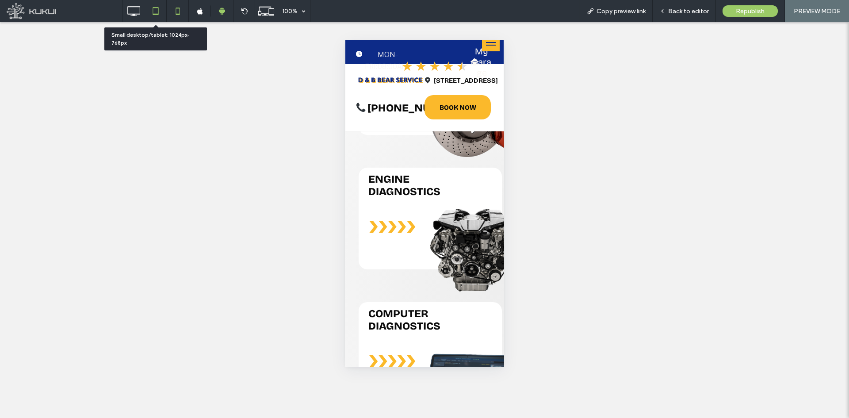
click at [161, 10] on icon at bounding box center [156, 11] width 18 height 18
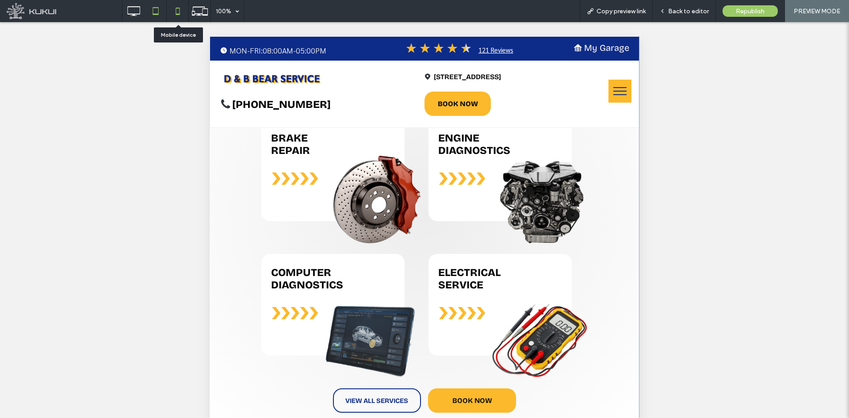
click at [181, 10] on icon at bounding box center [178, 11] width 18 height 18
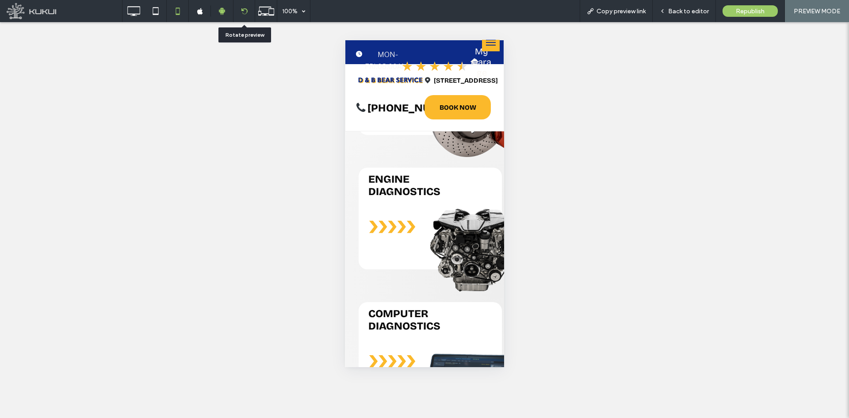
click at [243, 13] on icon at bounding box center [244, 11] width 7 height 7
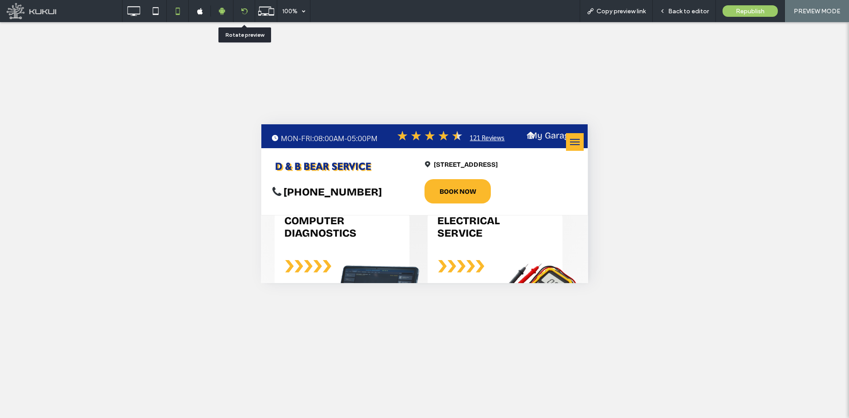
click at [240, 11] on div at bounding box center [244, 11] width 21 height 7
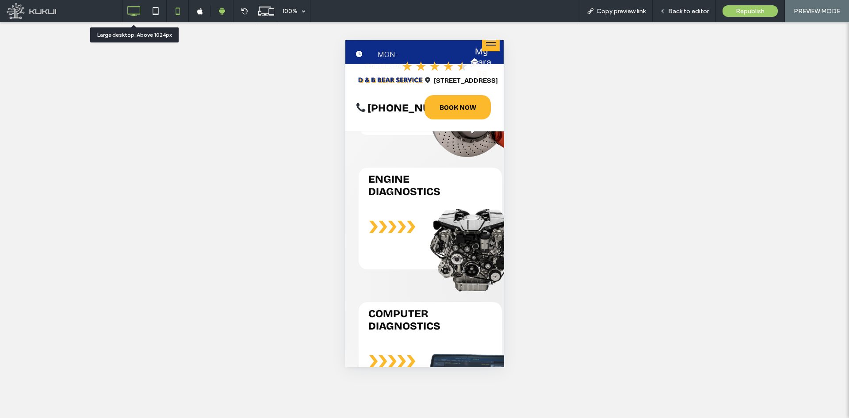
click at [132, 15] on icon at bounding box center [134, 11] width 18 height 18
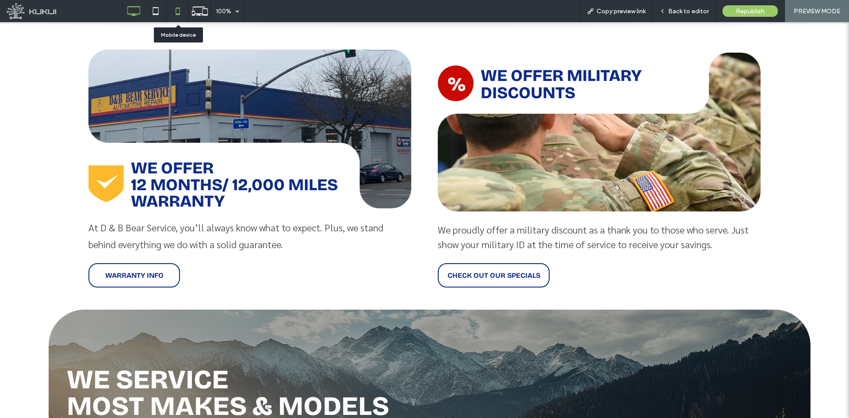
click at [182, 9] on icon at bounding box center [178, 11] width 18 height 18
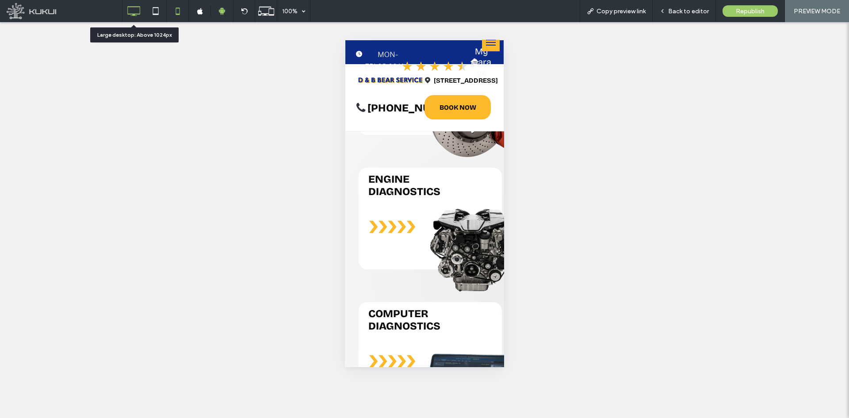
click at [141, 18] on icon at bounding box center [134, 11] width 18 height 18
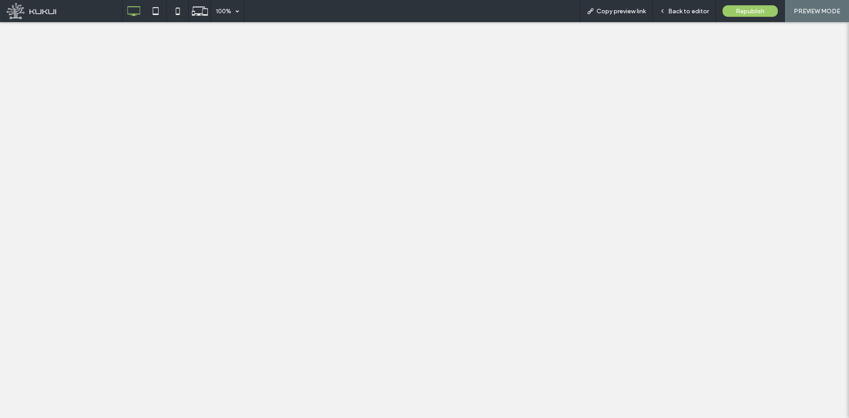
click at [676, 14] on div at bounding box center [424, 209] width 849 height 418
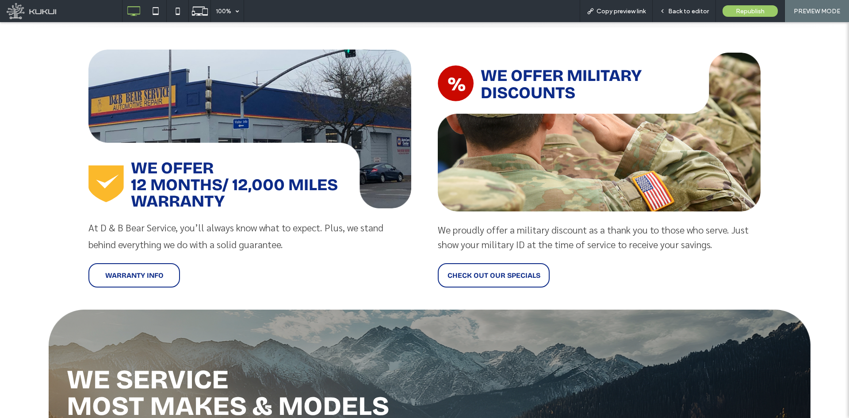
click at [676, 14] on span "Back to editor" at bounding box center [688, 12] width 41 height 8
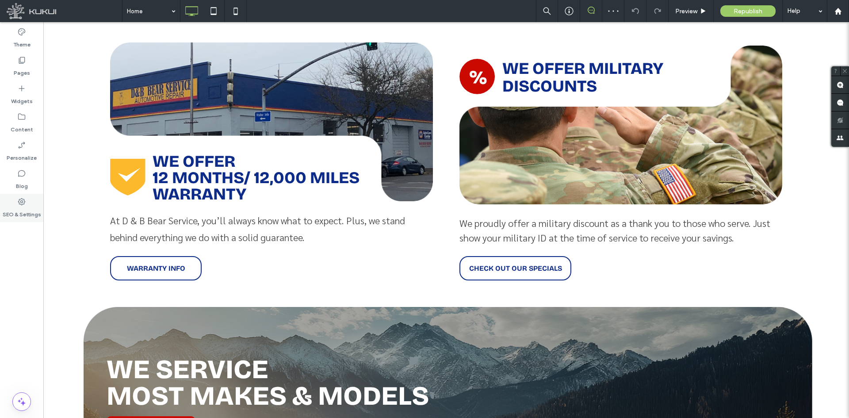
click at [19, 213] on label "SEO & Settings" at bounding box center [22, 212] width 38 height 12
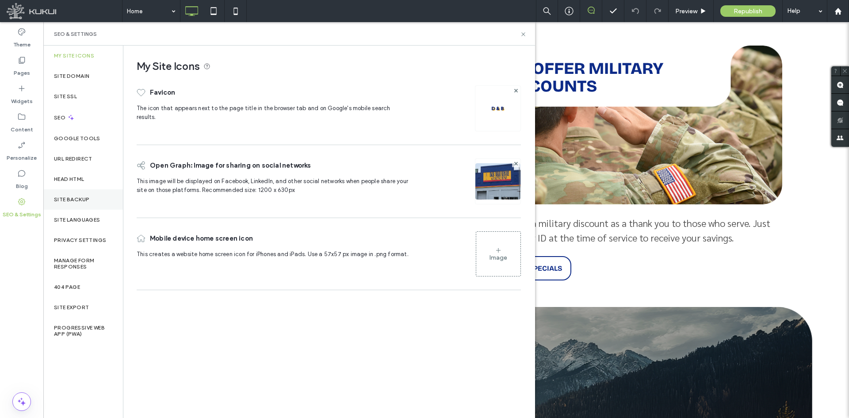
click at [92, 202] on div "Site Backup" at bounding box center [83, 199] width 80 height 20
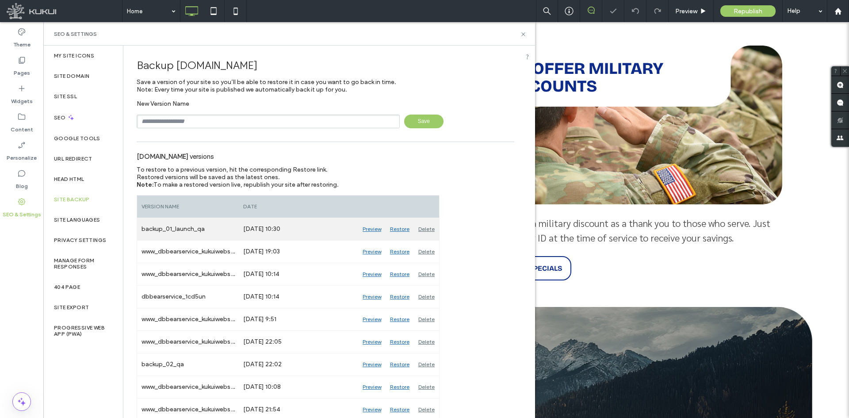
click at [398, 231] on div "Restore" at bounding box center [400, 229] width 28 height 22
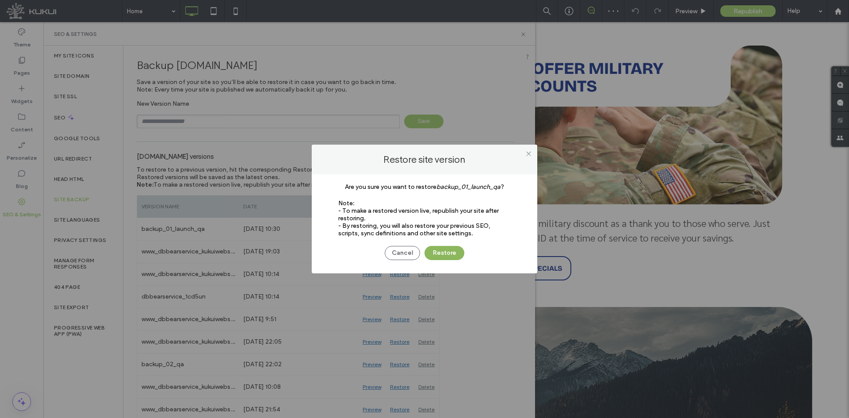
click at [461, 253] on button "Restore" at bounding box center [445, 253] width 40 height 14
